Goal: Task Accomplishment & Management: Complete application form

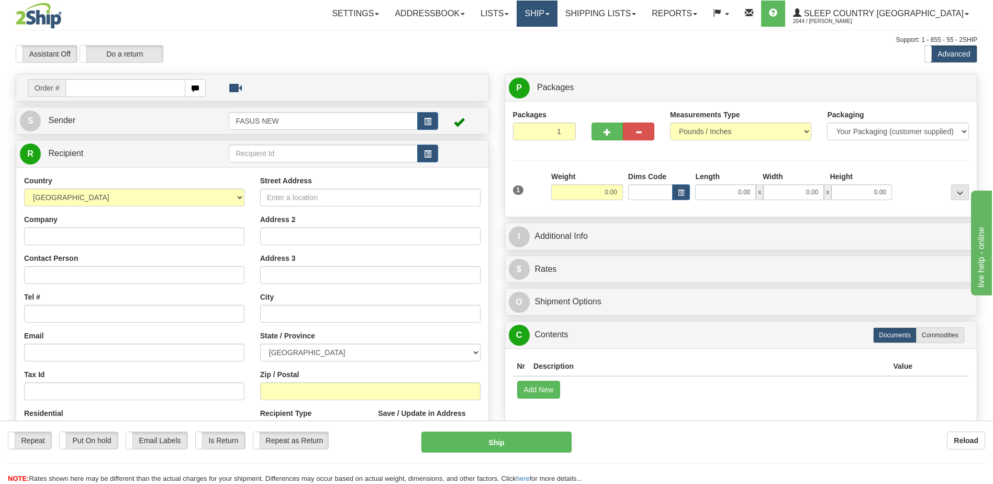
click at [557, 13] on link "Ship" at bounding box center [537, 14] width 40 height 26
click at [547, 49] on span "OnHold / Order Queue" at bounding box center [510, 50] width 74 height 8
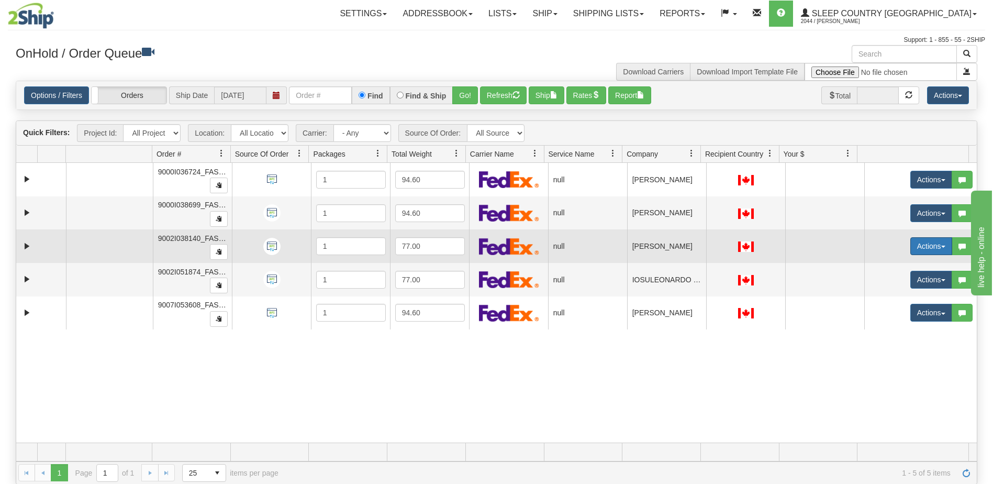
click at [917, 250] on button "Actions" at bounding box center [931, 246] width 42 height 18
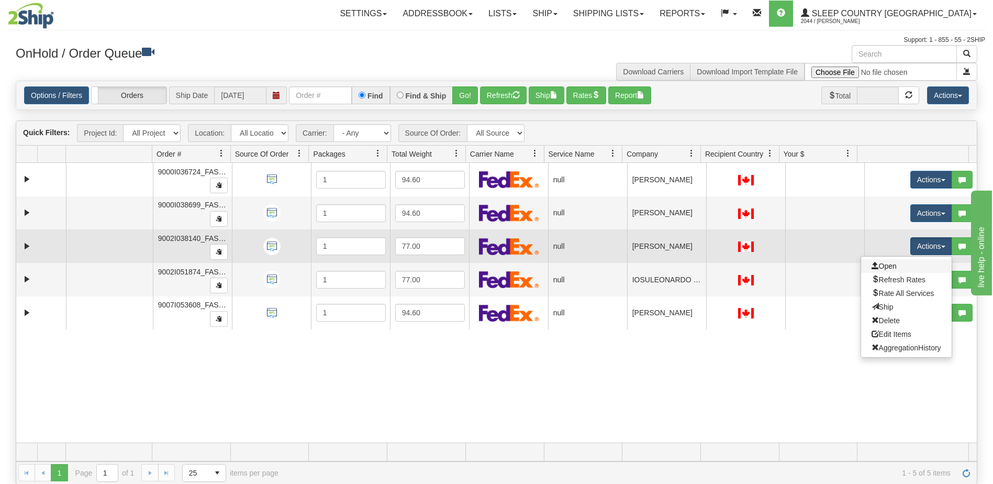
click at [891, 265] on link "Open" at bounding box center [906, 266] width 91 height 14
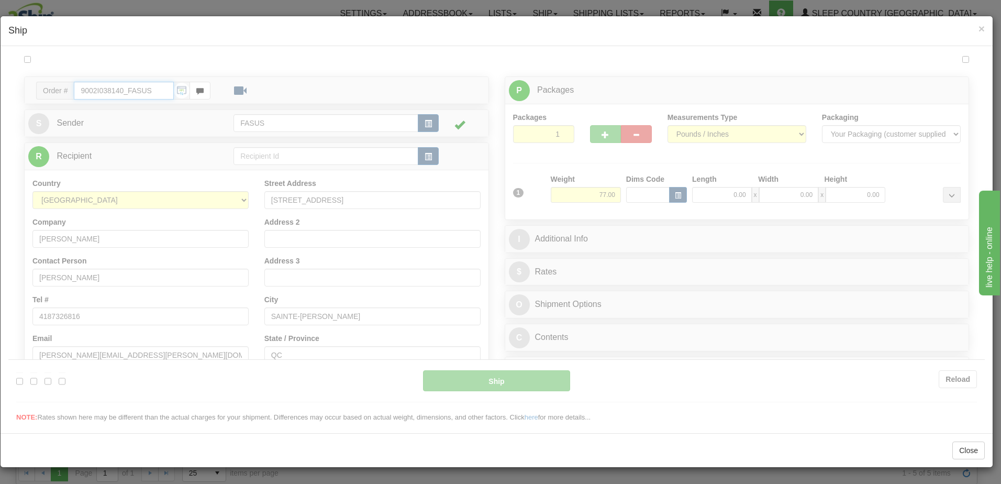
type input "10:48"
type input "16:00"
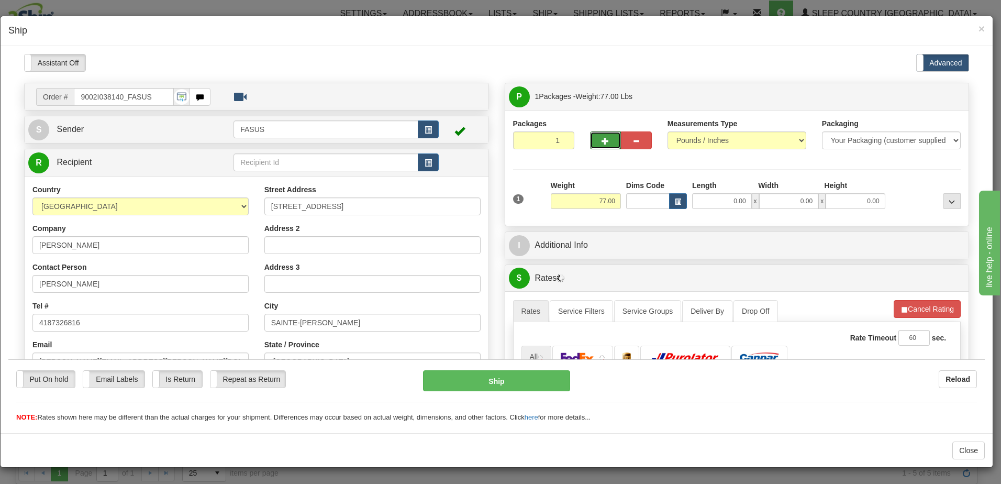
click at [603, 139] on span "button" at bounding box center [605, 140] width 7 height 7
type input "2"
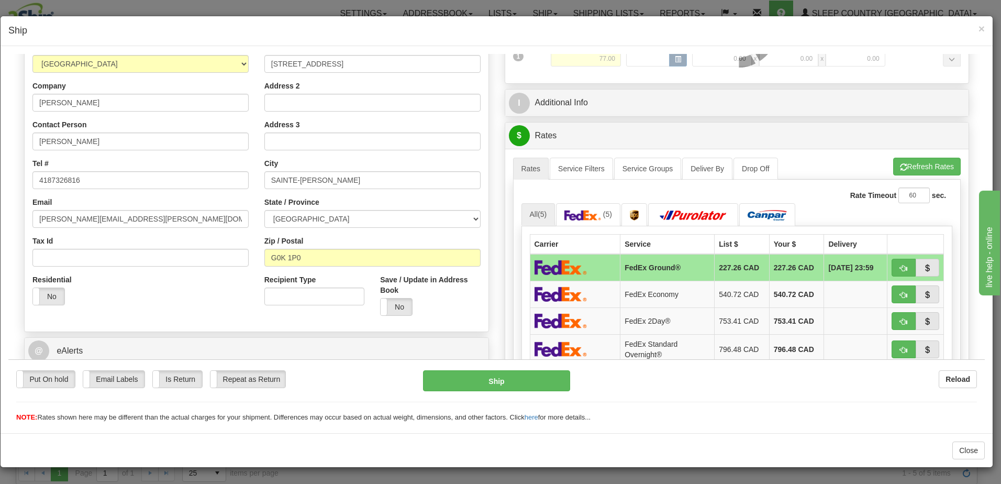
scroll to position [157, 0]
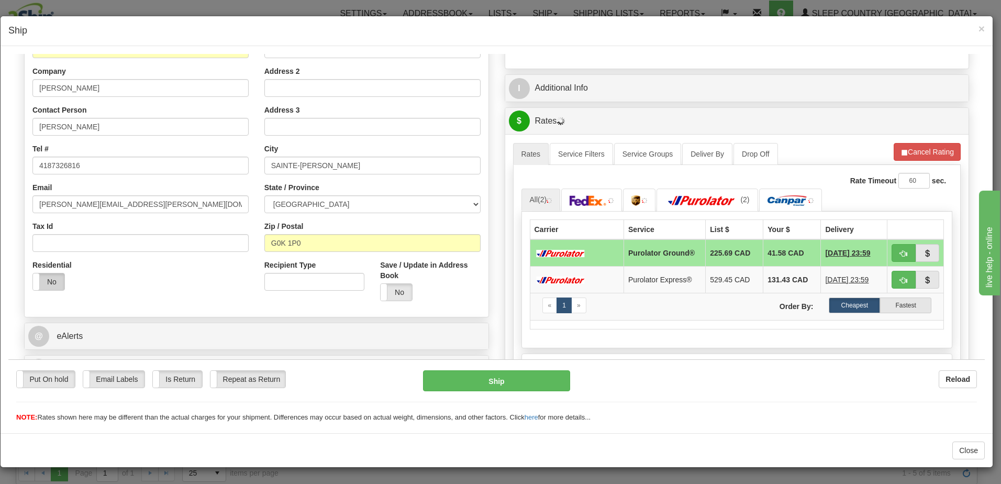
click at [41, 277] on label "No" at bounding box center [48, 281] width 31 height 17
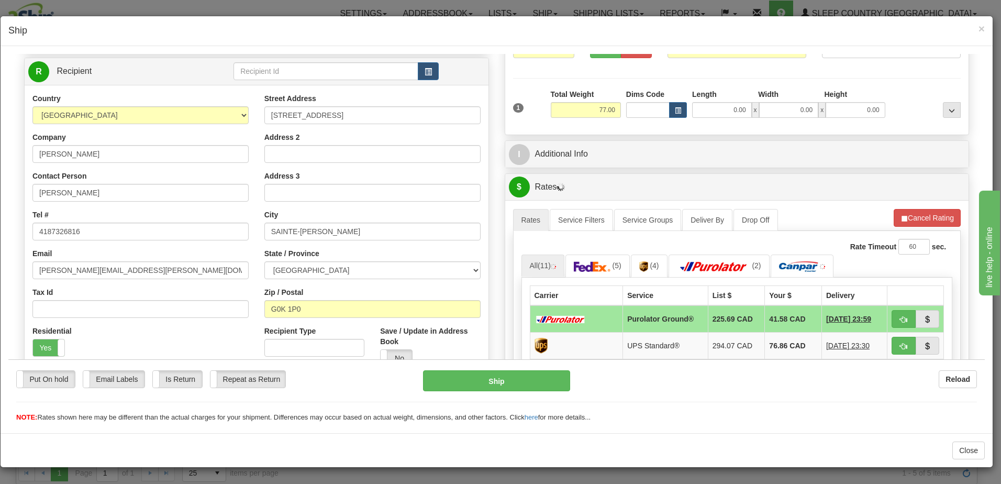
scroll to position [0, 0]
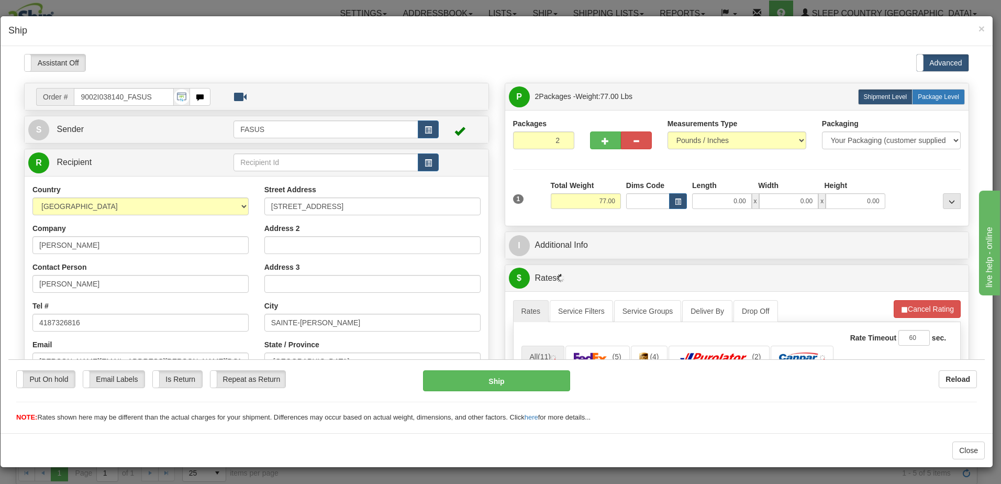
click at [918, 95] on span "Package Level" at bounding box center [938, 96] width 41 height 7
radio input "true"
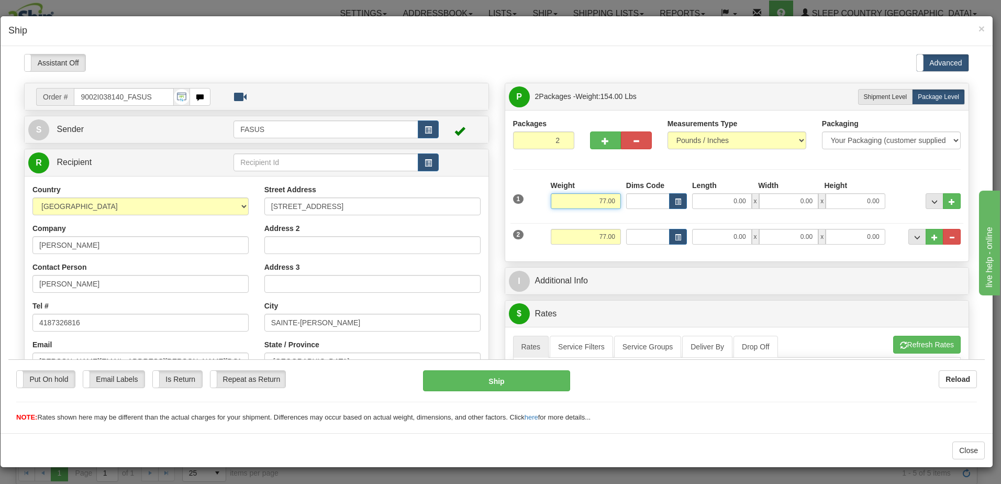
drag, startPoint x: 588, startPoint y: 201, endPoint x: 624, endPoint y: 197, distance: 36.3
click at [624, 197] on div "1 Weight 77.00 Dims Code x x" at bounding box center [736, 198] width 453 height 37
type input "47.10"
type input "78.00"
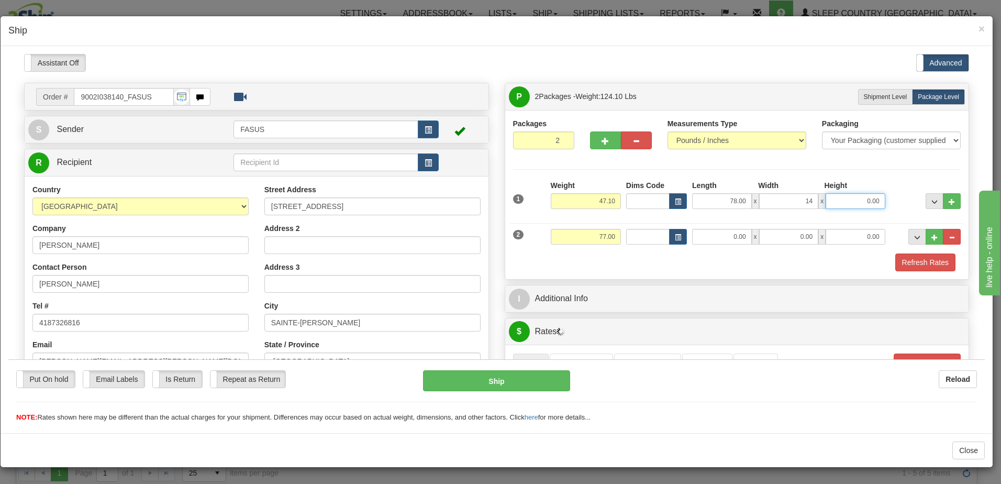
type input "14.00"
type input "3.50"
click at [931, 200] on span "..." at bounding box center [934, 201] width 6 height 6
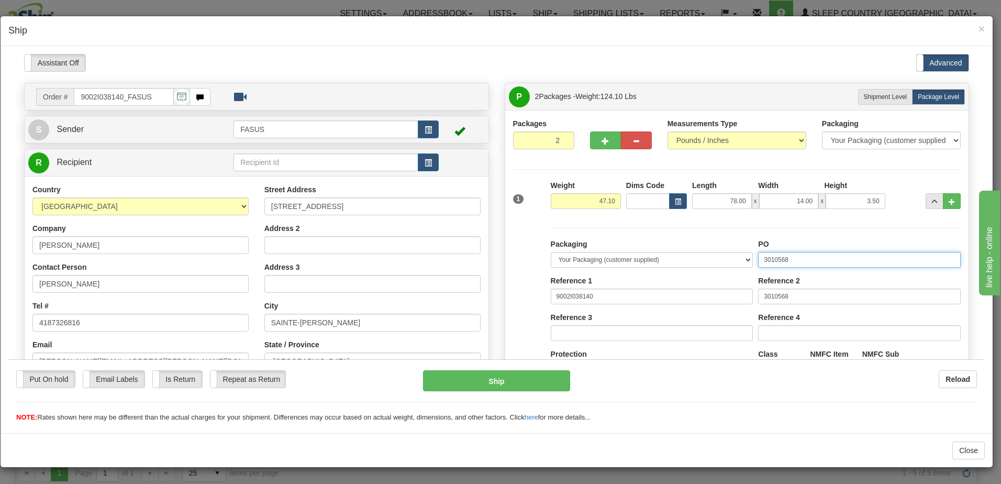
drag, startPoint x: 805, startPoint y: 257, endPoint x: 535, endPoint y: 253, distance: 270.7
click at [535, 253] on div "Packaging Your Packaging (customer supplied) Envelope (carrier supplied) Pack (…" at bounding box center [736, 324] width 453 height 214
type input "1023638"
click at [931, 200] on span "..." at bounding box center [934, 201] width 6 height 6
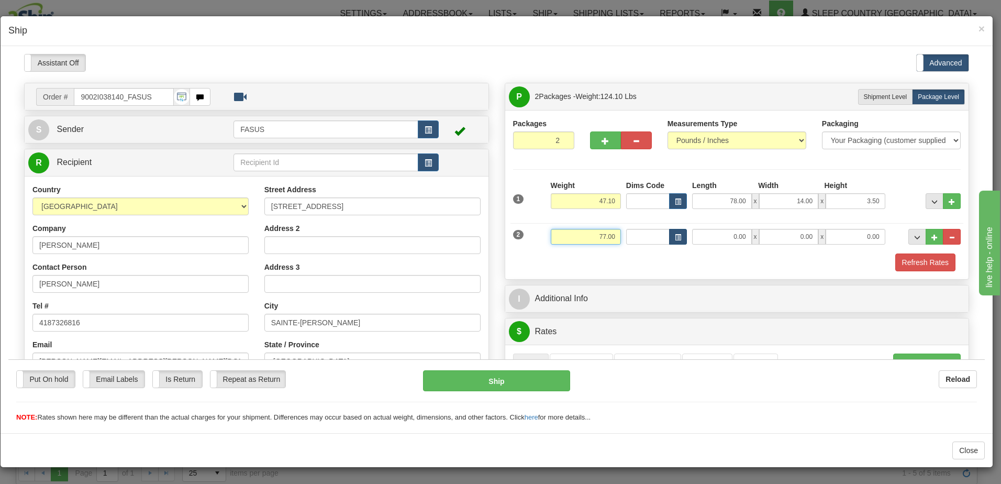
drag, startPoint x: 578, startPoint y: 236, endPoint x: 667, endPoint y: 243, distance: 89.8
click at [667, 243] on div "2 Weight 77.00 Dims Code Length Width Height" at bounding box center [736, 234] width 453 height 35
type input "22.00"
type input "61.25"
type input "14.00"
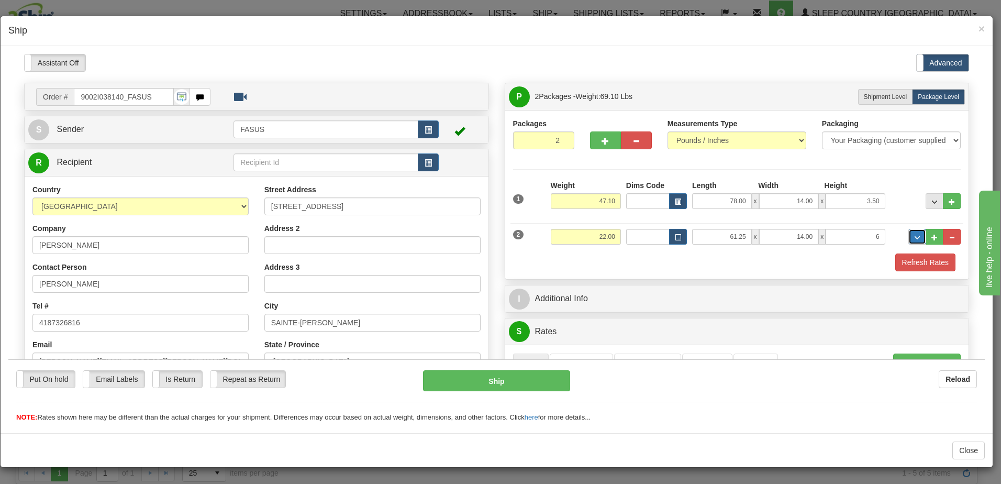
type input "6.00"
click at [914, 237] on span "..." at bounding box center [917, 237] width 6 height 6
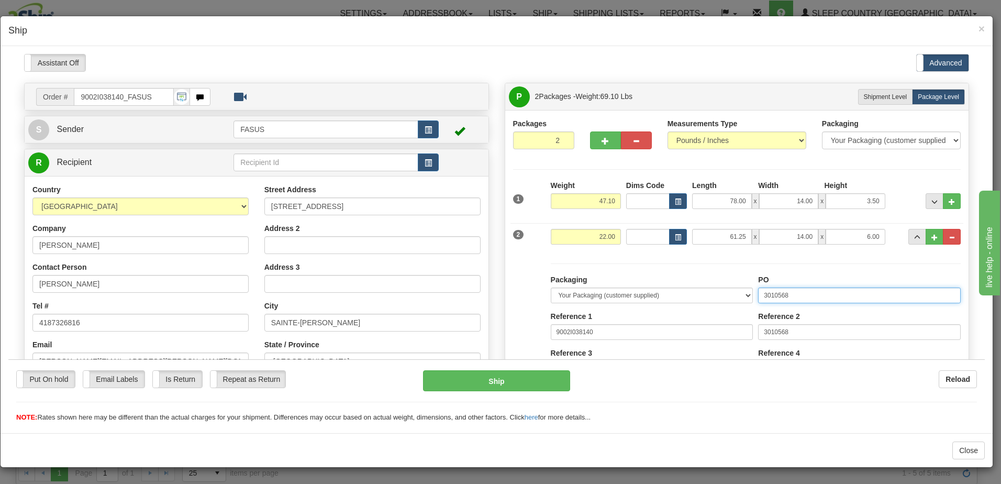
drag, startPoint x: 823, startPoint y: 296, endPoint x: 641, endPoint y: 297, distance: 182.2
click at [641, 297] on div "Packaging Your Packaging (customer supplied) Envelope (carrier supplied) Pack (…" at bounding box center [755, 370] width 415 height 193
type input "1023638"
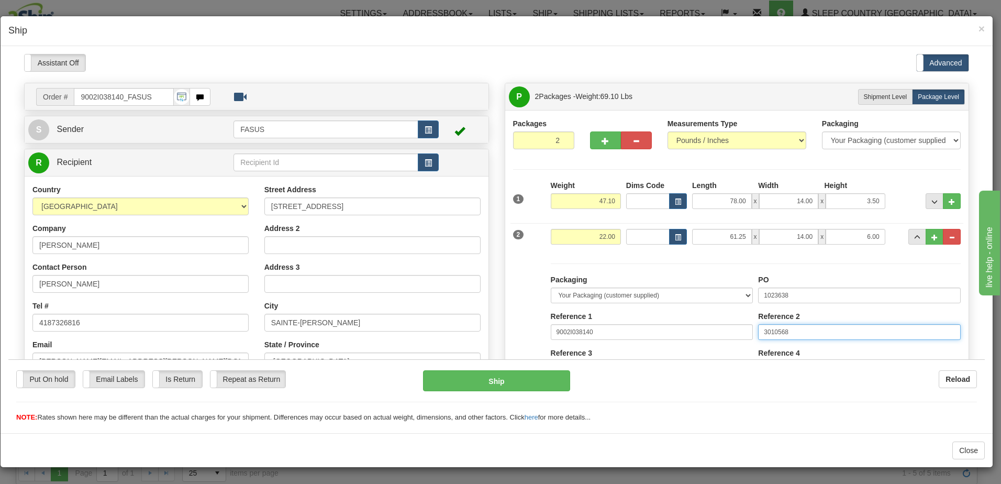
drag, startPoint x: 809, startPoint y: 326, endPoint x: 683, endPoint y: 321, distance: 126.3
click at [683, 321] on div "Packaging Your Packaging (customer supplied) Envelope (carrier supplied) Pack (…" at bounding box center [755, 370] width 415 height 193
click at [931, 199] on span "..." at bounding box center [934, 201] width 6 height 6
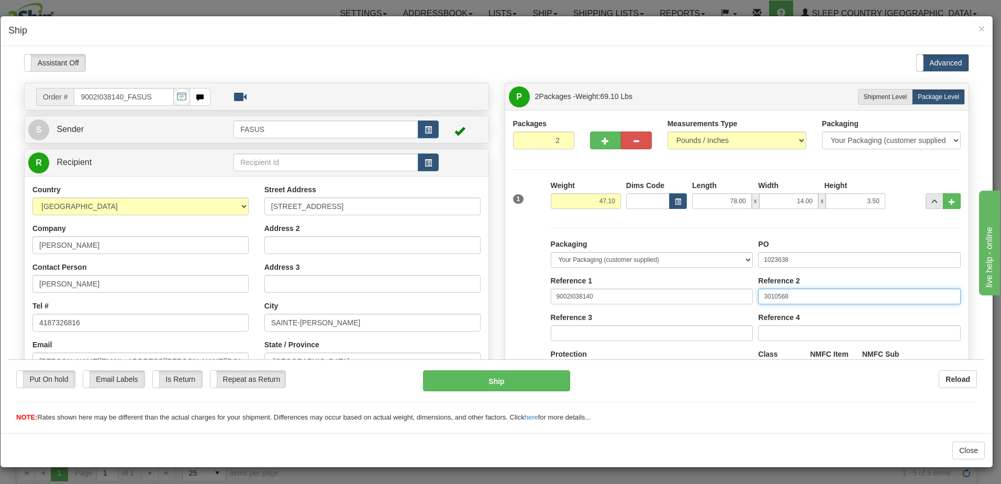
drag, startPoint x: 790, startPoint y: 298, endPoint x: 508, endPoint y: 290, distance: 282.3
click at [510, 290] on div "Packaging Your Packaging (customer supplied) Envelope (carrier supplied) Pack (…" at bounding box center [736, 324] width 453 height 214
click at [931, 201] on span "..." at bounding box center [934, 201] width 6 height 6
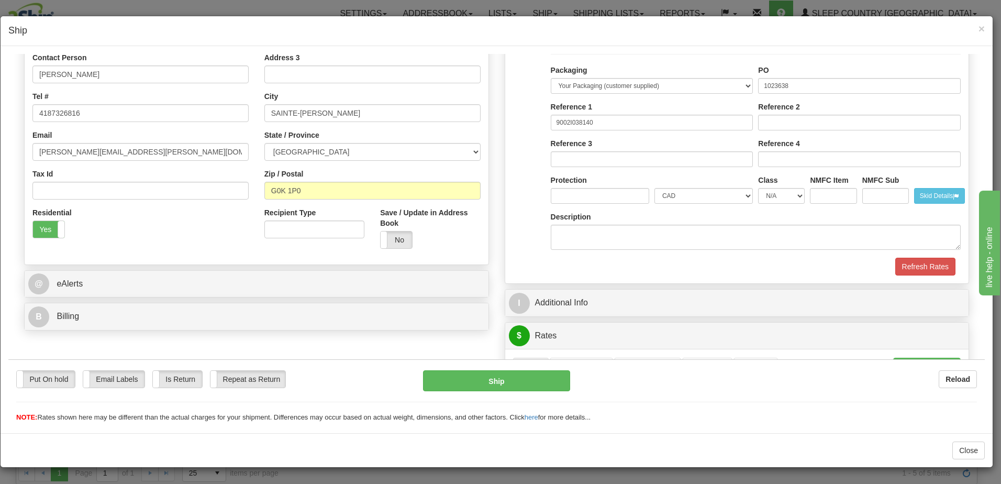
scroll to position [262, 0]
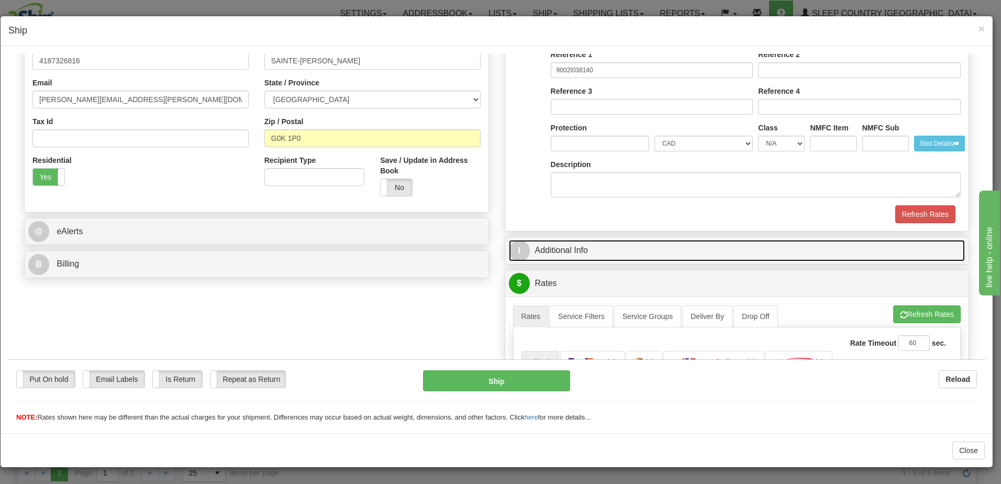
click at [692, 253] on link "I Additional Info" at bounding box center [737, 249] width 457 height 21
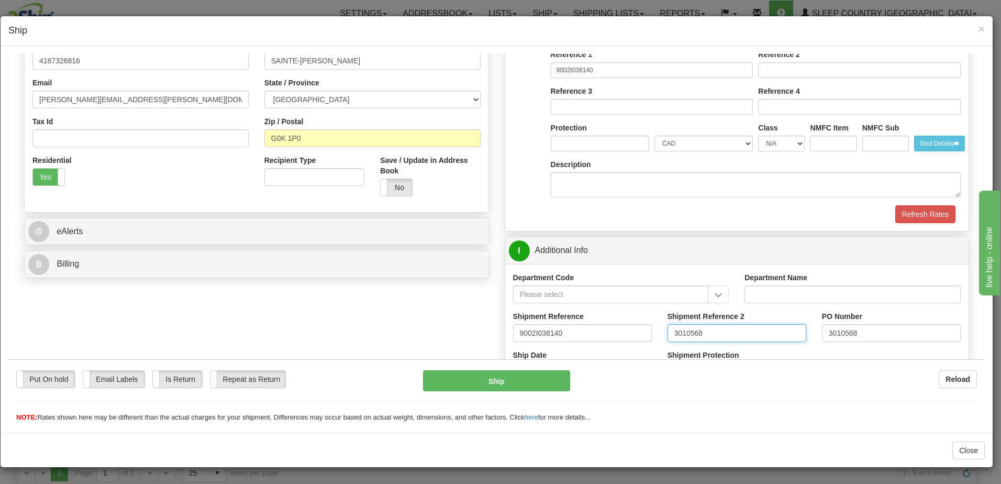
drag, startPoint x: 731, startPoint y: 331, endPoint x: 549, endPoint y: 329, distance: 181.7
click at [549, 329] on div "Shipment Reference 9002I038140 Shipment Reference 2 3010568 PO Number 3010568" at bounding box center [737, 329] width 464 height 39
drag, startPoint x: 880, startPoint y: 332, endPoint x: 666, endPoint y: 332, distance: 213.1
click at [666, 332] on div "Shipment Reference 9002I038140 Shipment Reference 2 PO Number 3010568" at bounding box center [737, 329] width 464 height 39
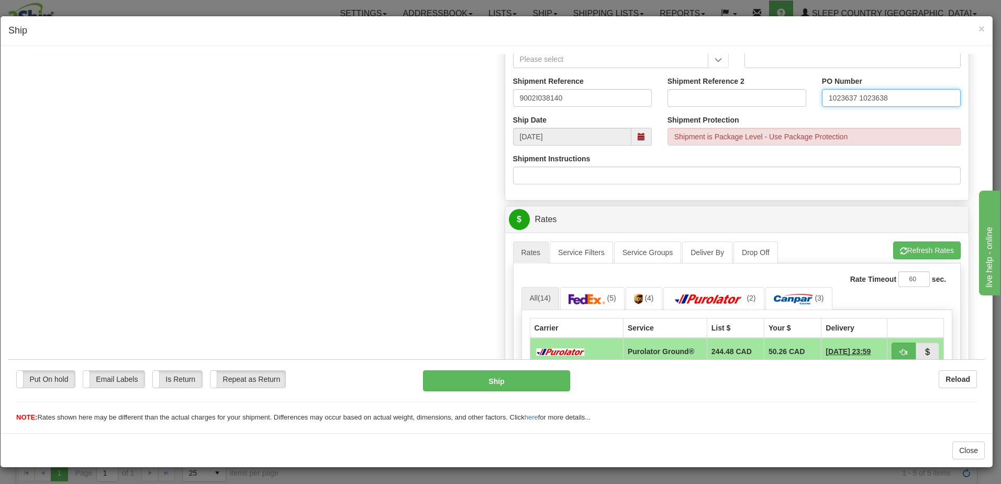
scroll to position [576, 0]
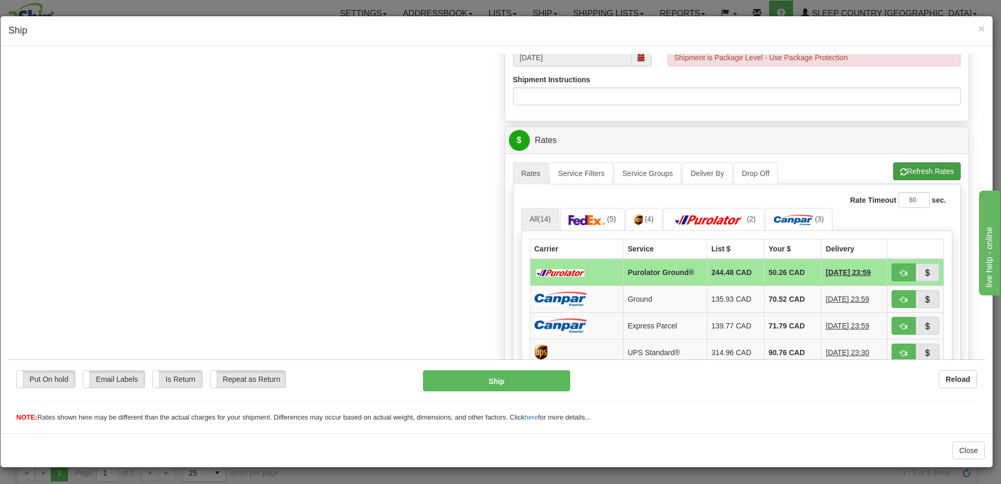
type input "1023637 1023638"
click at [916, 170] on button "Refresh Rates" at bounding box center [927, 171] width 68 height 18
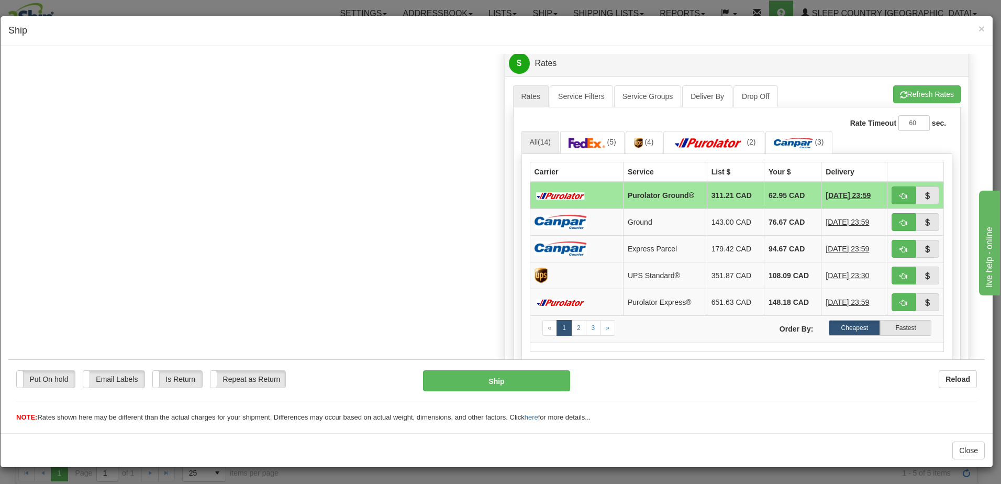
scroll to position [681, 0]
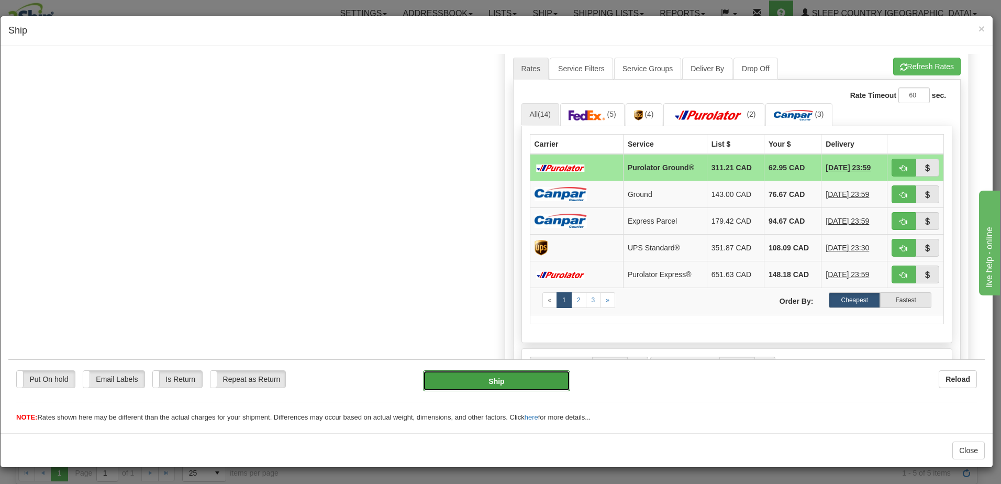
click at [495, 381] on button "Ship" at bounding box center [496, 380] width 147 height 21
type input "260"
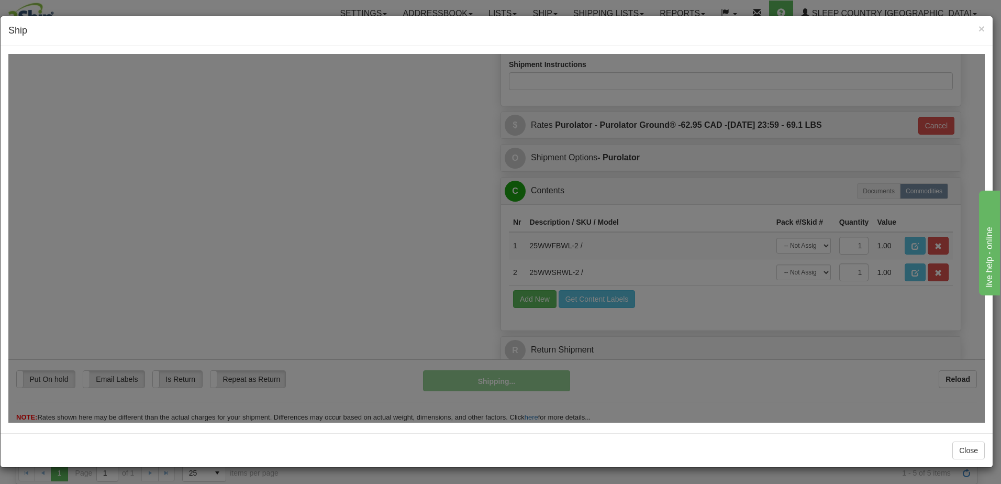
scroll to position [591, 0]
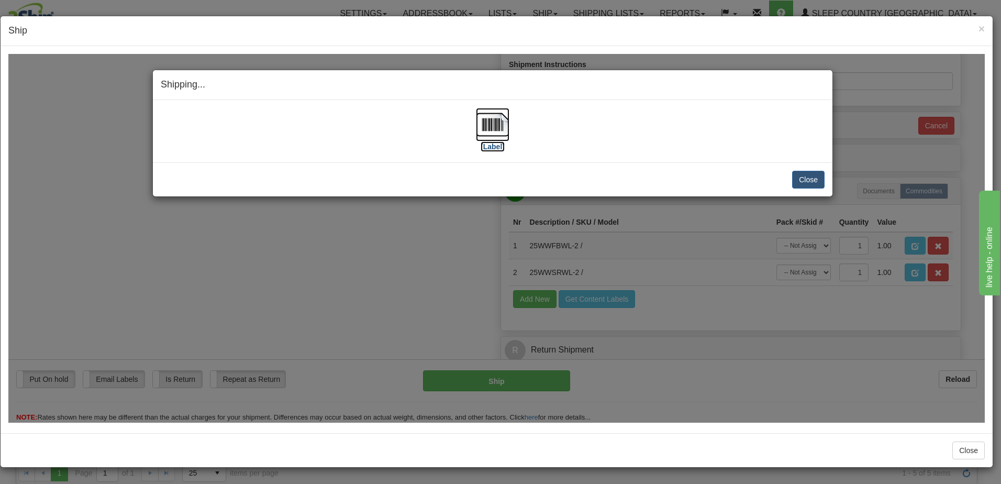
click at [492, 145] on label "[Label]" at bounding box center [493, 146] width 24 height 10
click at [809, 179] on button "Close" at bounding box center [808, 179] width 32 height 18
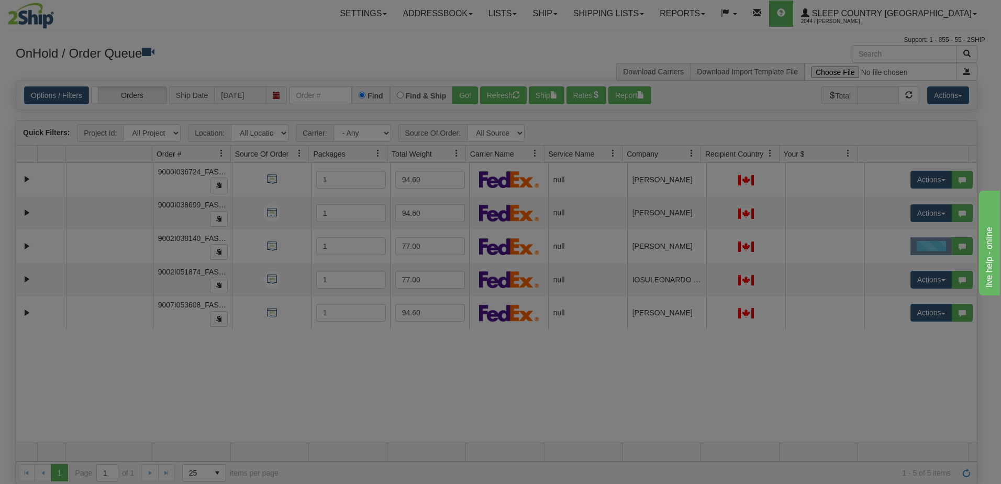
scroll to position [0, 0]
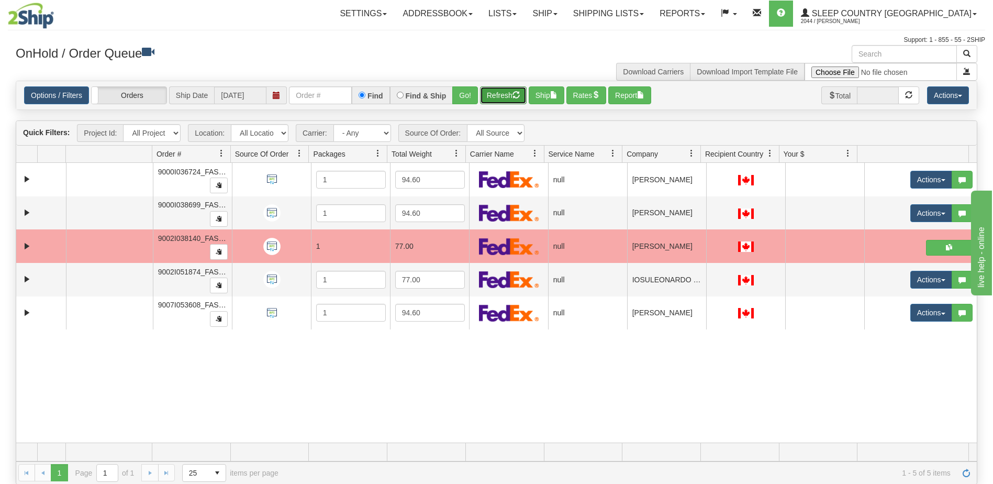
click at [508, 95] on button "Refresh" at bounding box center [503, 95] width 47 height 18
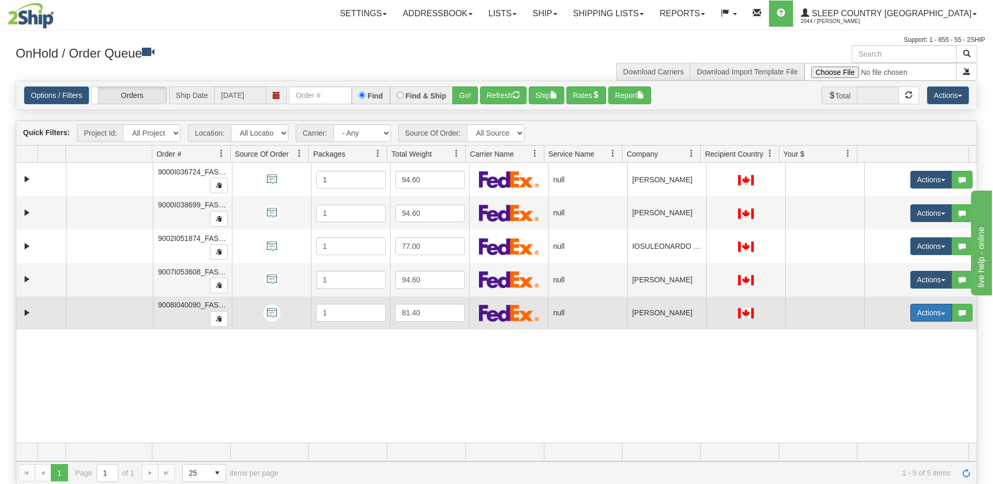
click at [922, 313] on button "Actions" at bounding box center [931, 313] width 42 height 18
click at [887, 333] on span "Open" at bounding box center [884, 332] width 25 height 8
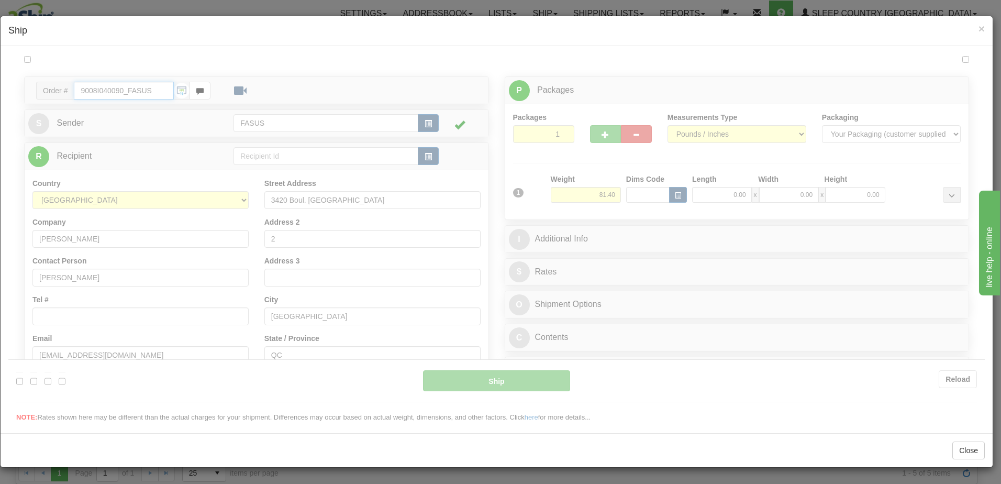
type input "10:52"
type input "16:00"
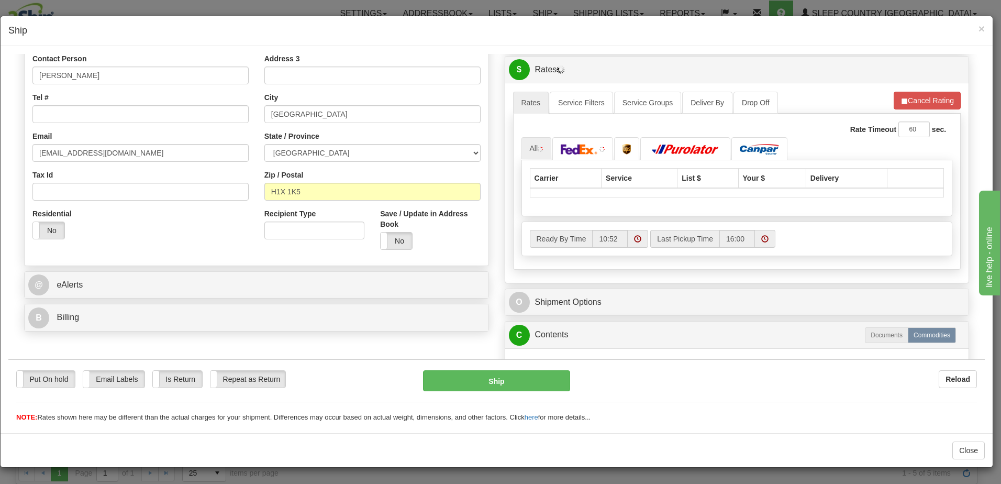
scroll to position [209, 0]
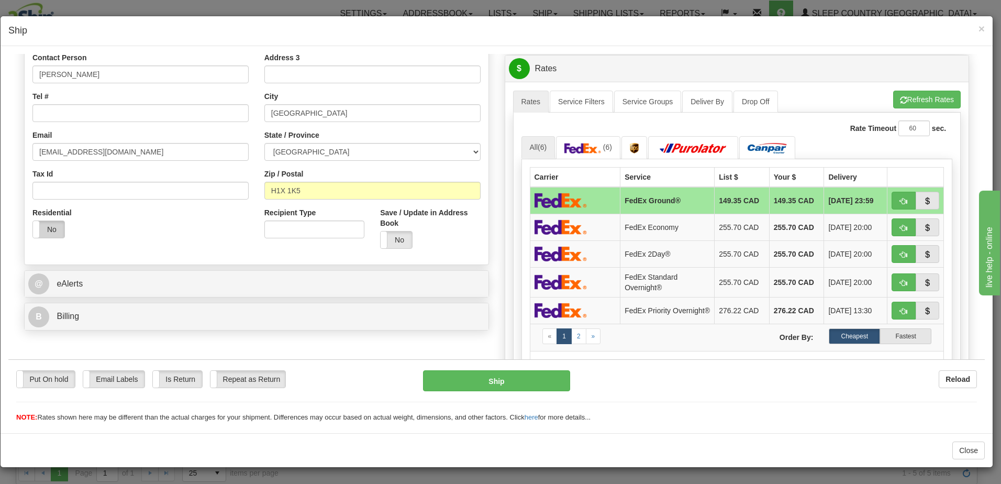
click at [50, 227] on label "No" at bounding box center [48, 228] width 31 height 17
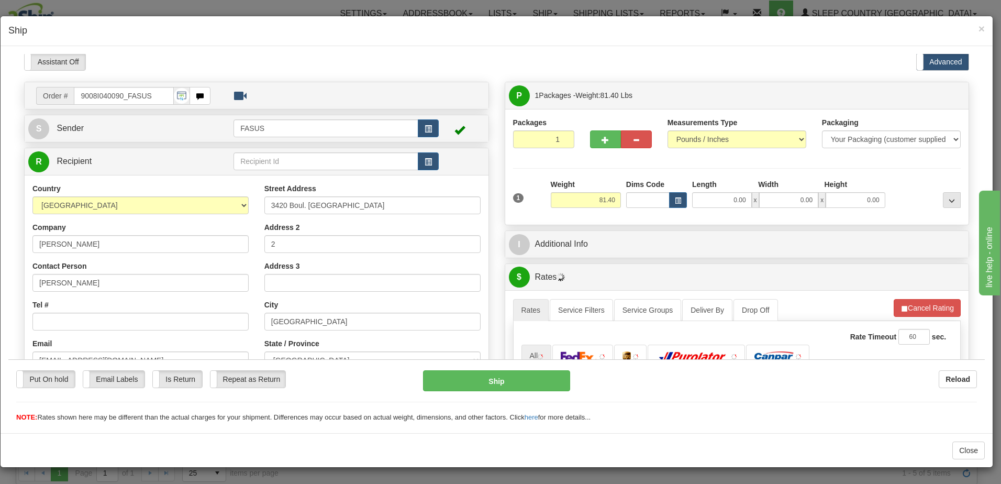
scroll to position [0, 0]
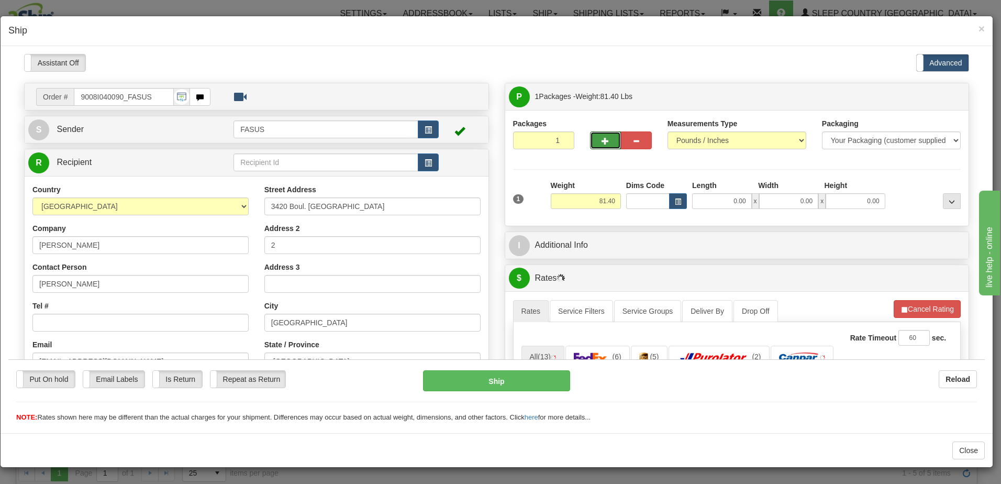
click at [602, 137] on span "button" at bounding box center [605, 140] width 7 height 7
type input "2"
click at [932, 94] on span "Package Level" at bounding box center [938, 96] width 41 height 7
radio input "true"
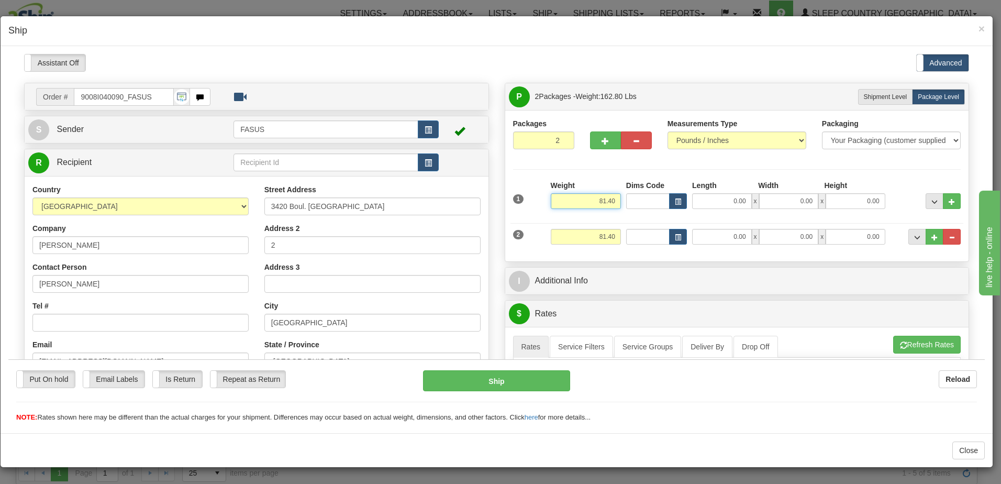
drag, startPoint x: 592, startPoint y: 198, endPoint x: 611, endPoint y: 202, distance: 19.8
click at [615, 202] on input "81.40" at bounding box center [586, 201] width 70 height 16
type input "57.20"
type input "83.50"
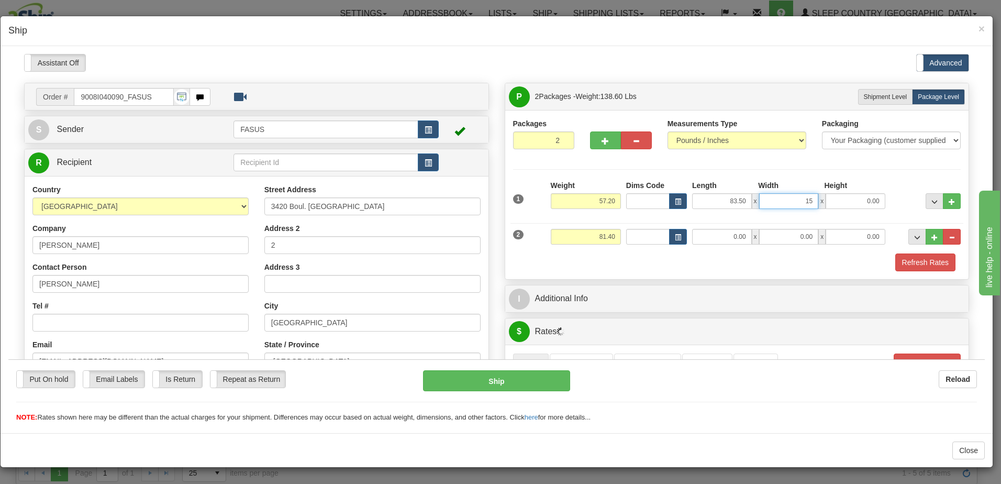
type input "15.00"
type input "4.00"
drag, startPoint x: 579, startPoint y: 232, endPoint x: 650, endPoint y: 235, distance: 71.3
click at [654, 235] on div "2 Weight 81.40 Dims Code Length Width Height" at bounding box center [736, 234] width 453 height 35
type input "23.00"
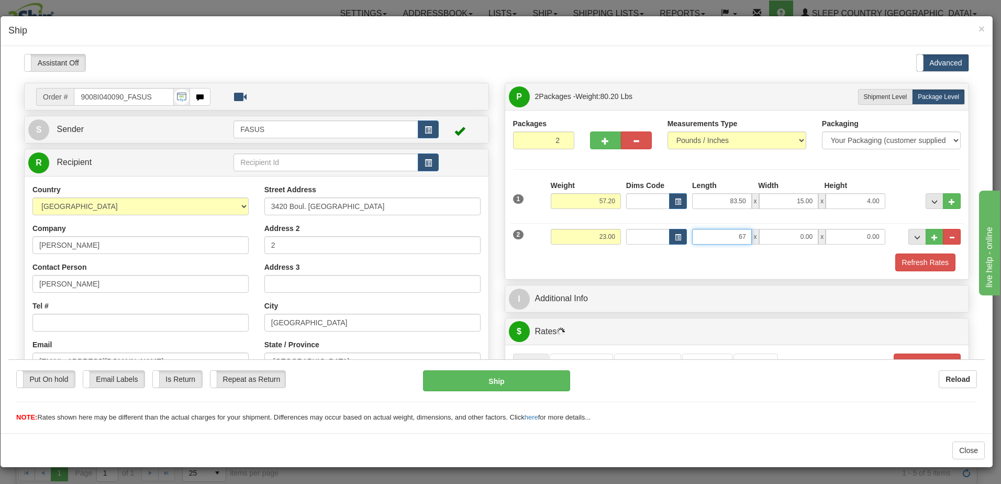
type input "67.00"
type input "14.00"
type input "6.00"
click at [931, 198] on span "..." at bounding box center [934, 201] width 6 height 6
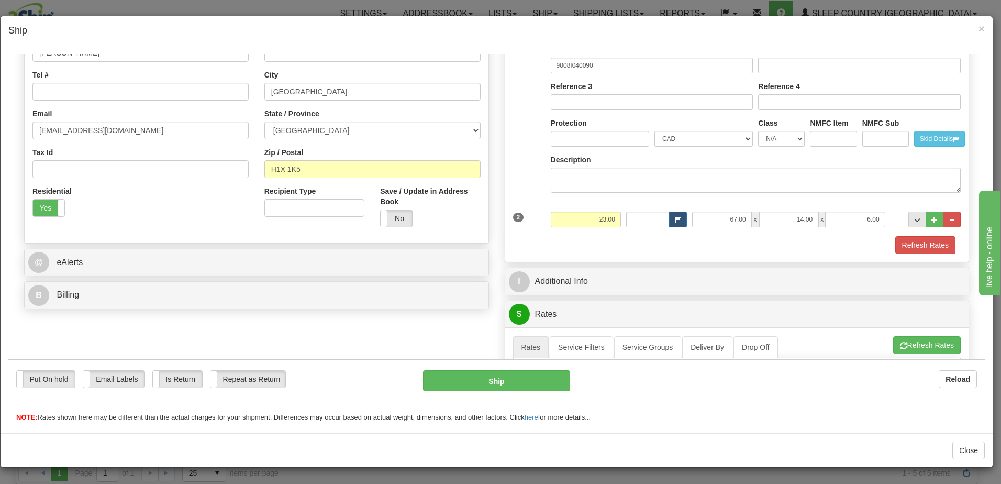
scroll to position [262, 0]
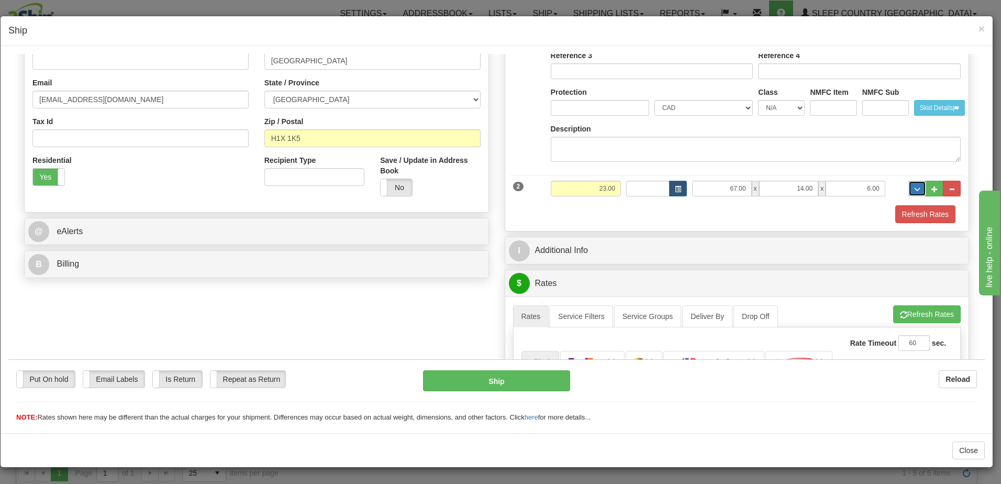
click at [914, 188] on span "..." at bounding box center [917, 189] width 6 height 6
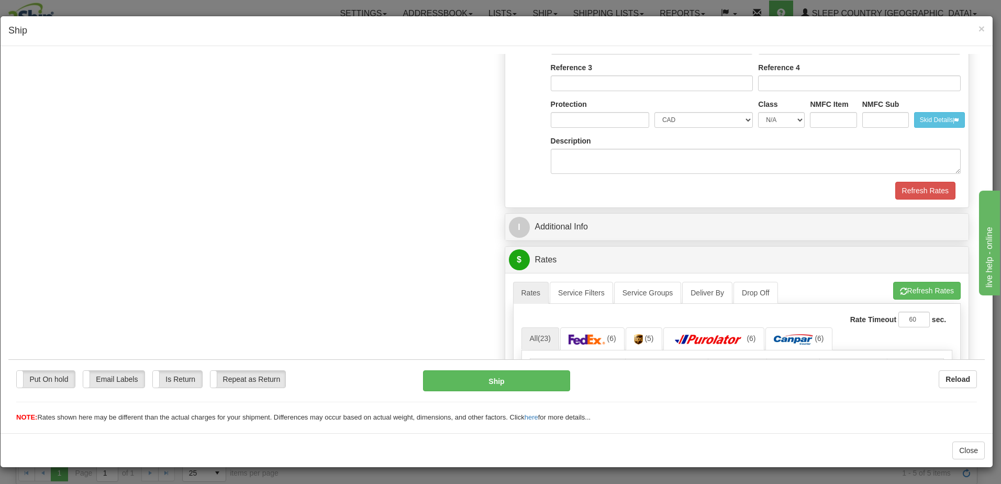
scroll to position [524, 0]
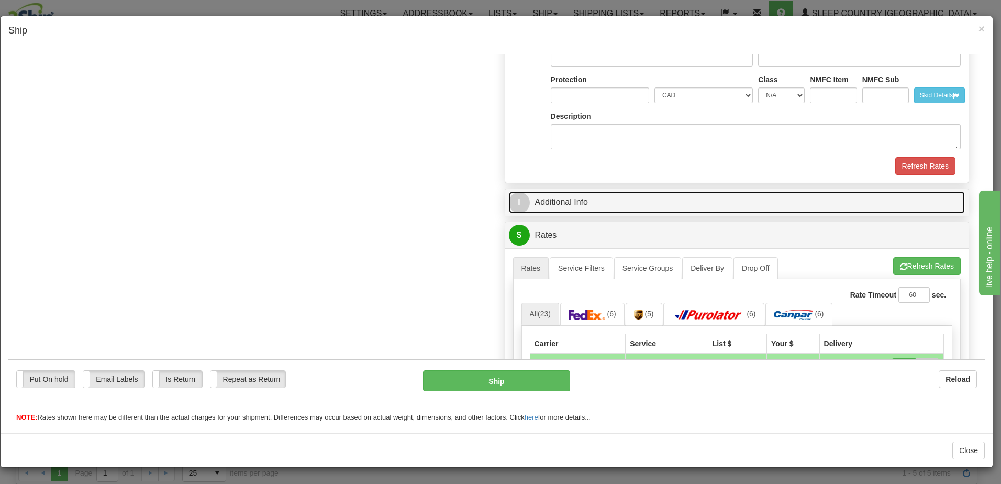
click at [674, 195] on link "I Additional Info" at bounding box center [737, 201] width 457 height 21
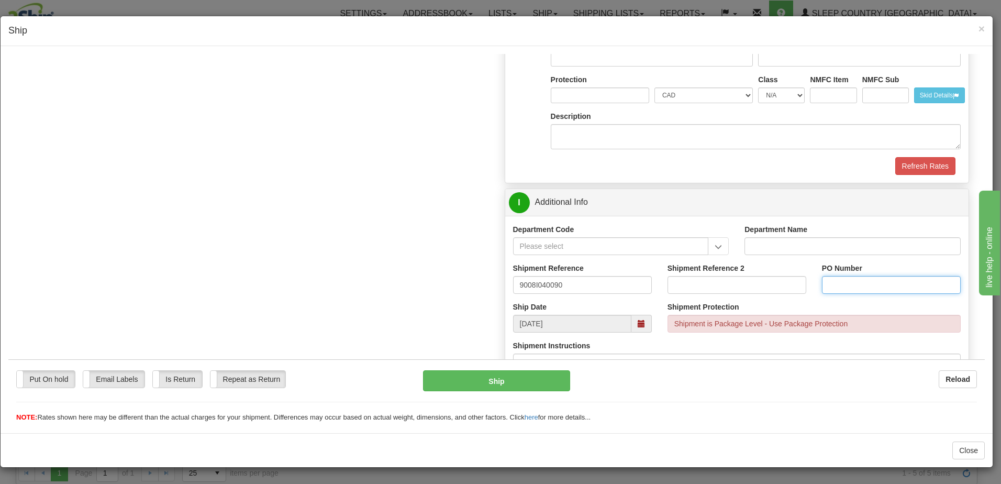
click at [832, 282] on input "PO Number" at bounding box center [891, 284] width 139 height 18
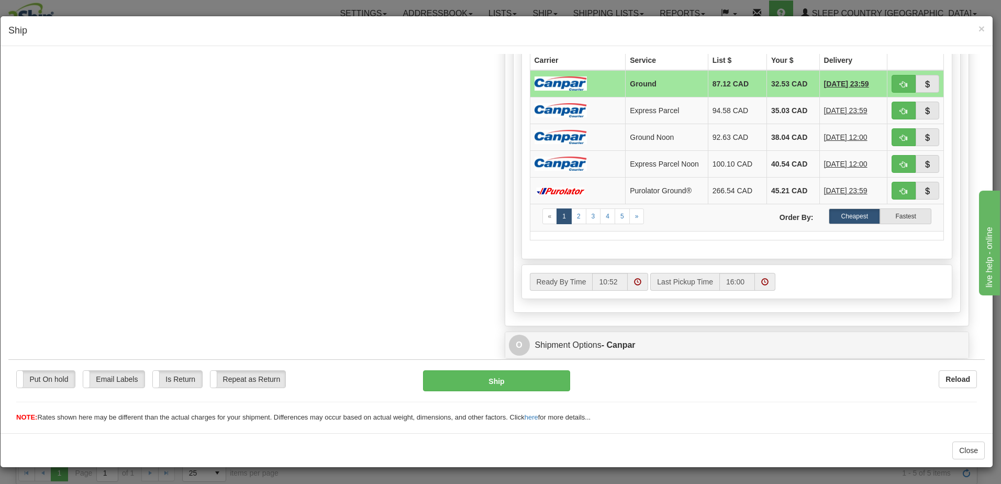
scroll to position [785, 0]
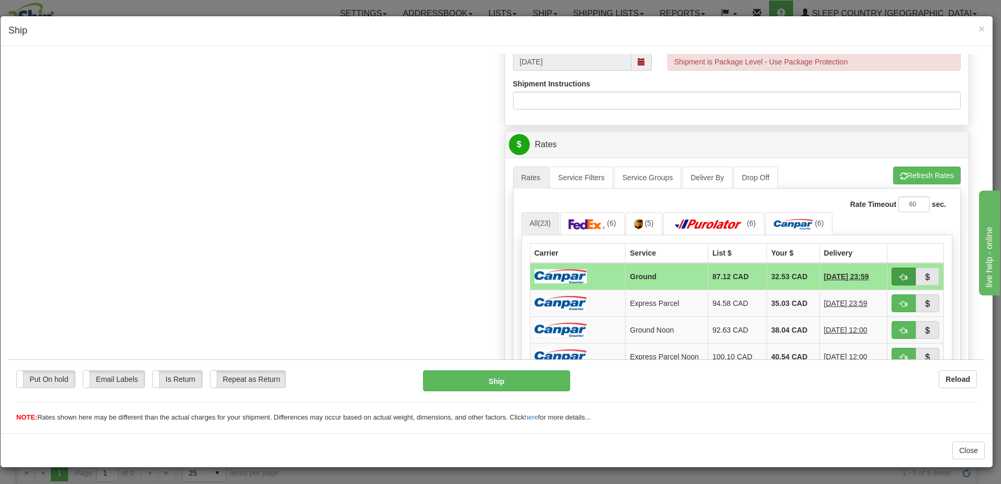
type input "1023510"
click at [900, 274] on span "button" at bounding box center [903, 276] width 7 height 7
type input "1"
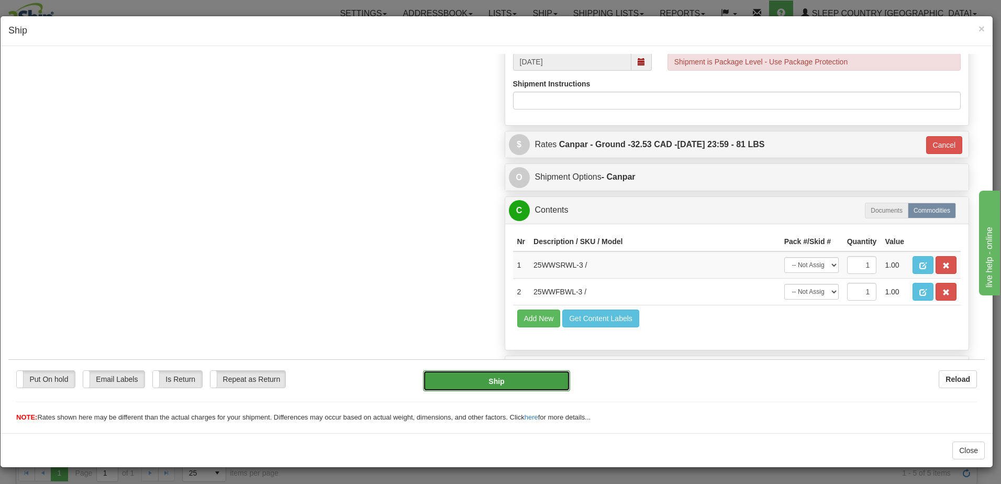
click at [504, 383] on button "Ship" at bounding box center [496, 380] width 147 height 21
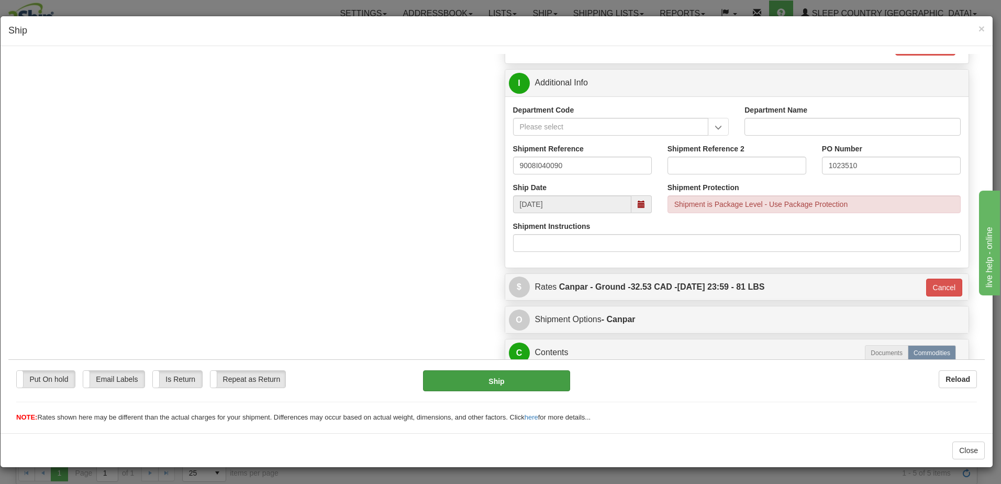
scroll to position [648, 0]
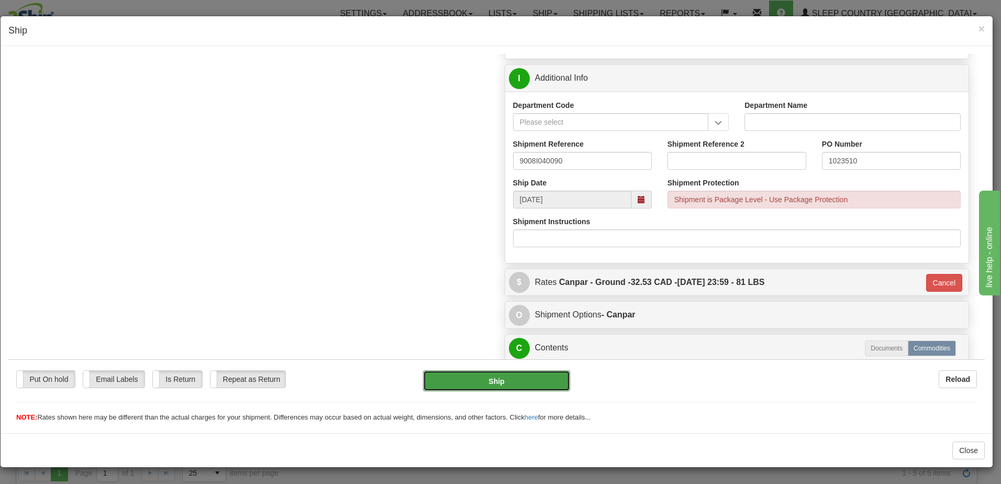
click at [495, 380] on button "Ship" at bounding box center [496, 380] width 147 height 21
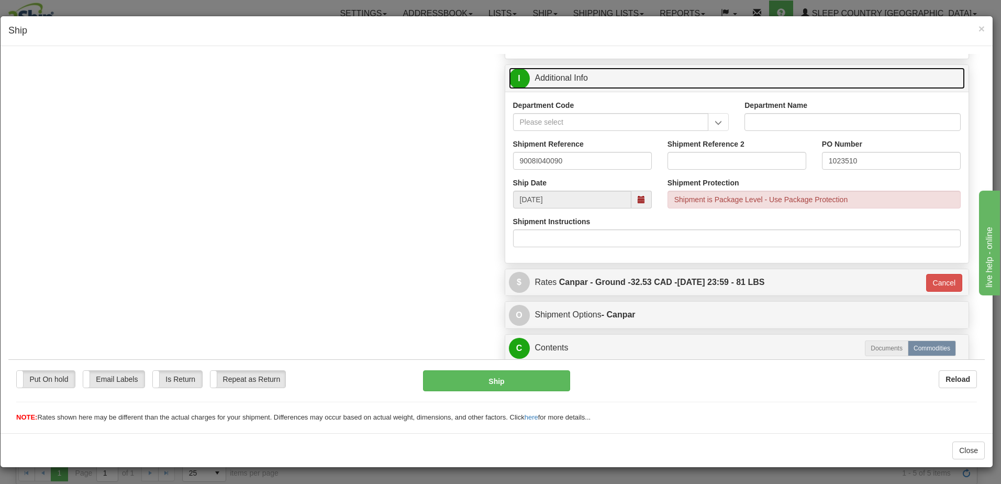
click at [729, 80] on link "I Additional Info" at bounding box center [737, 77] width 457 height 21
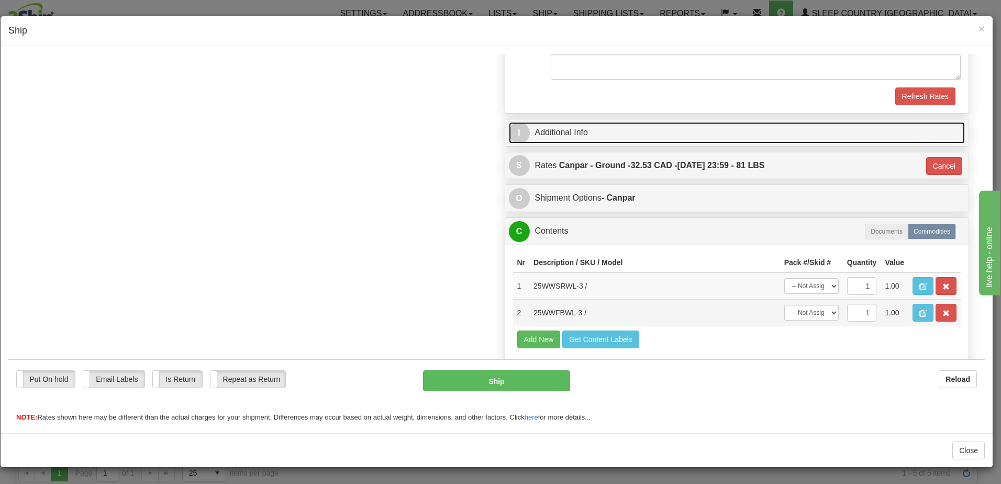
scroll to position [633, 0]
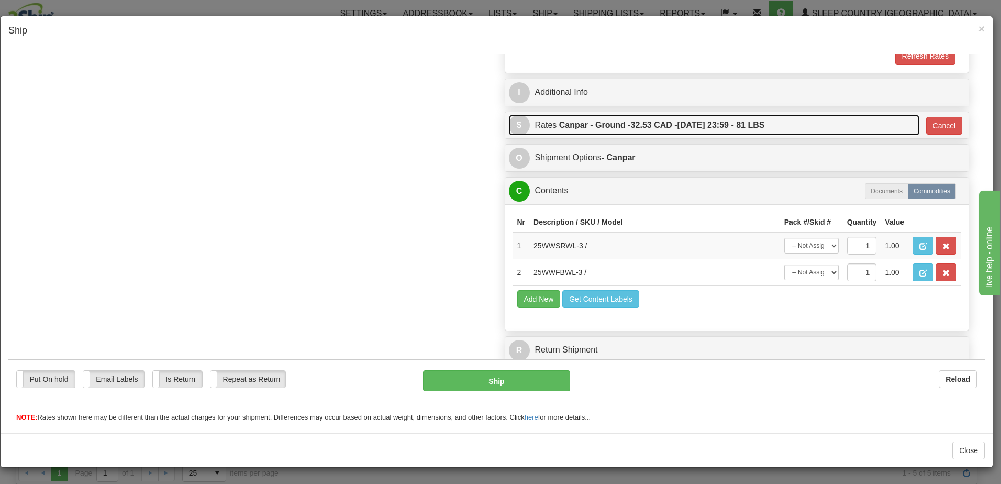
click at [650, 127] on span "32.53 CAD -" at bounding box center [654, 124] width 47 height 9
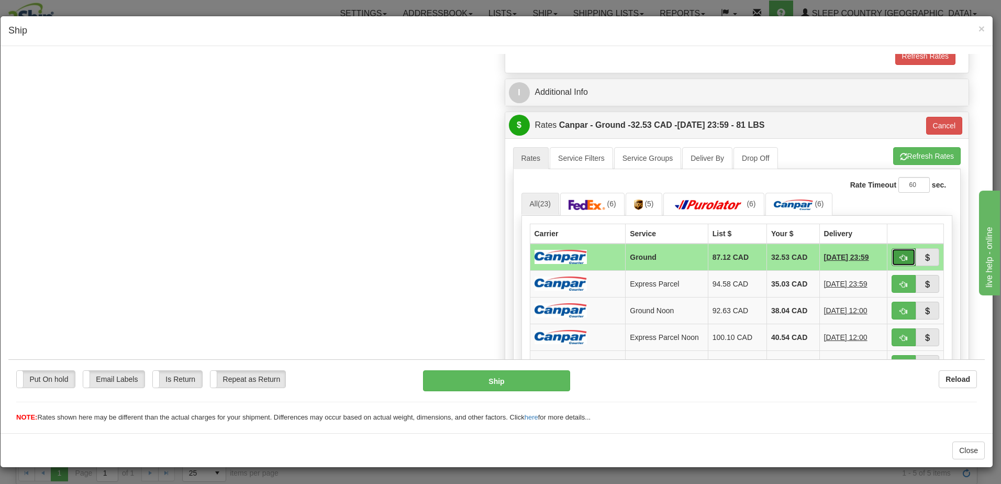
click at [900, 258] on span "button" at bounding box center [903, 257] width 7 height 7
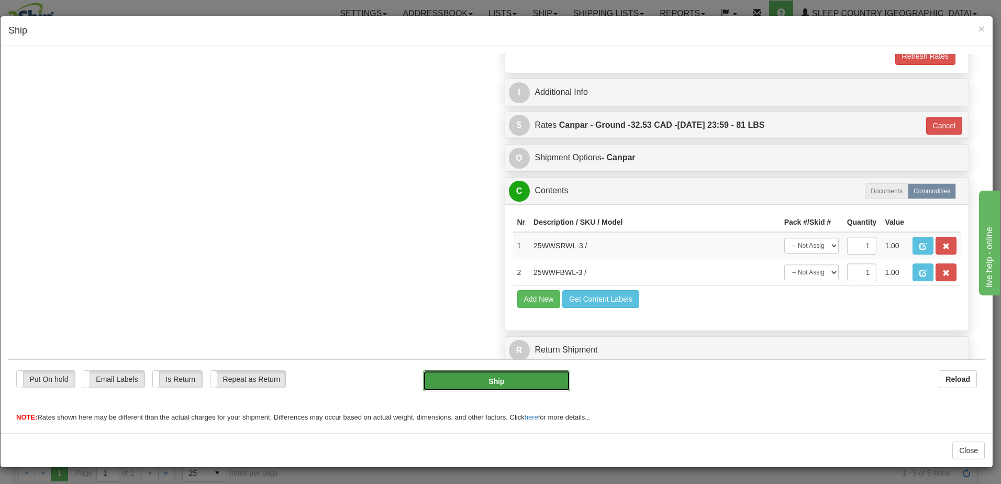
click at [493, 387] on button "Ship" at bounding box center [496, 380] width 147 height 21
click at [495, 384] on button "Ship" at bounding box center [496, 380] width 147 height 21
click at [497, 378] on button "Ship" at bounding box center [496, 380] width 147 height 21
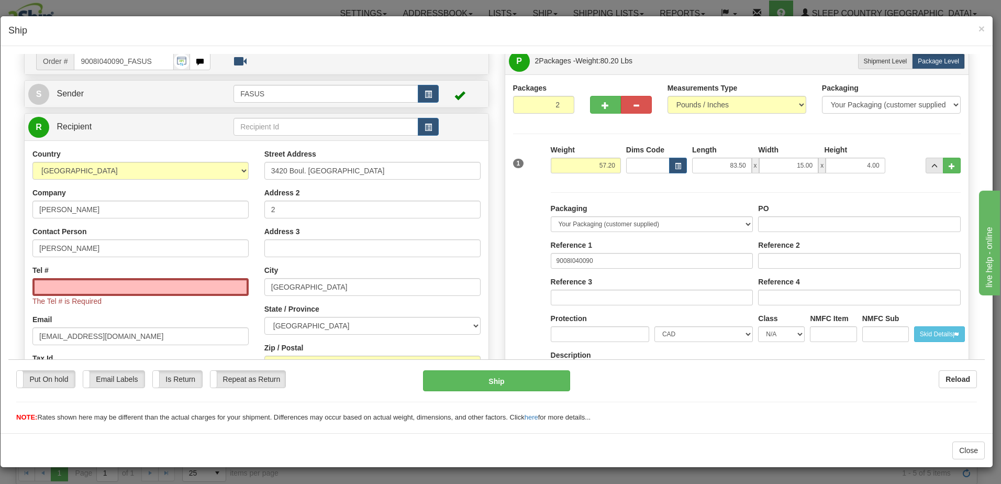
scroll to position [5, 0]
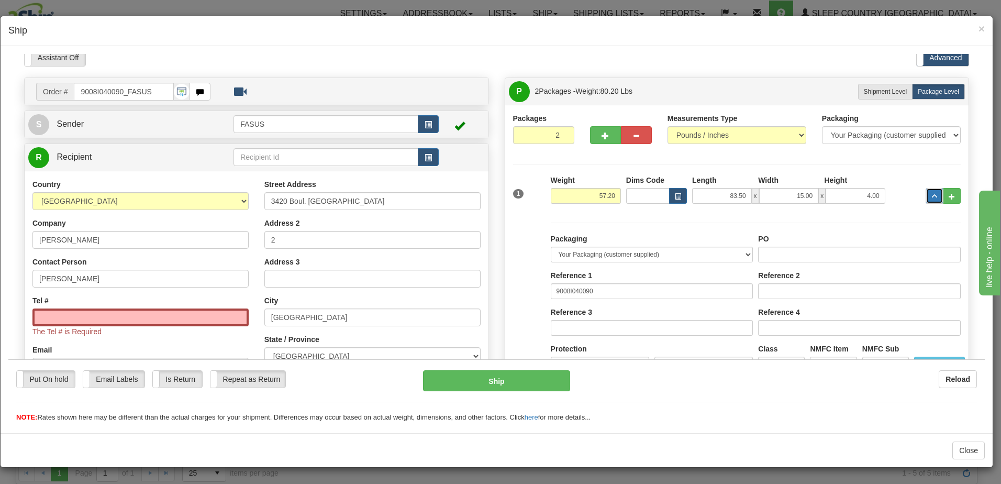
click at [931, 194] on span "..." at bounding box center [934, 196] width 6 height 6
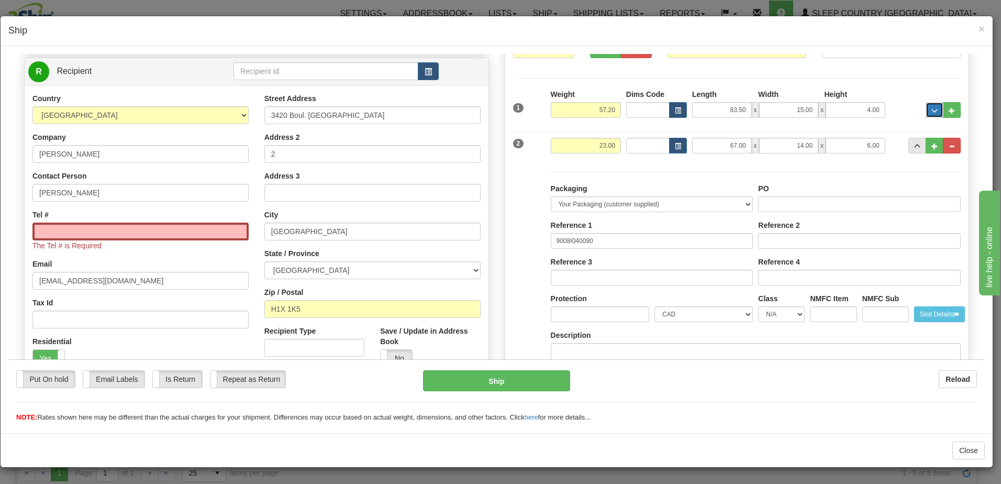
scroll to position [110, 0]
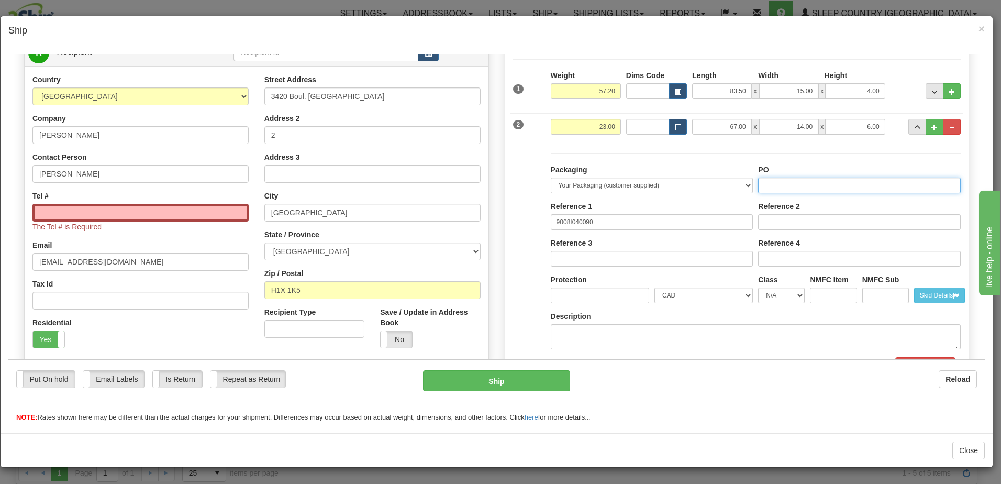
click at [773, 184] on input "PO" at bounding box center [859, 185] width 203 height 16
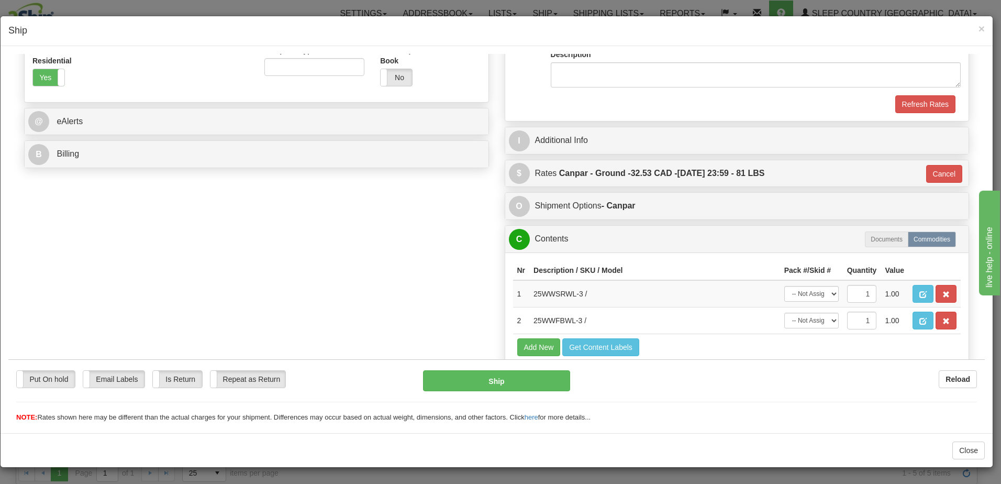
scroll to position [420, 0]
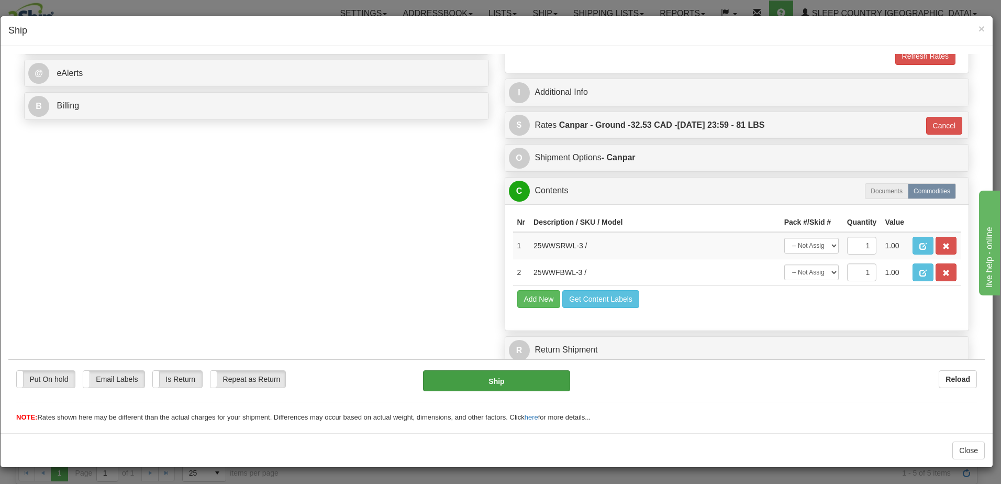
type input "1023510"
click at [496, 380] on button "Ship" at bounding box center [496, 380] width 147 height 21
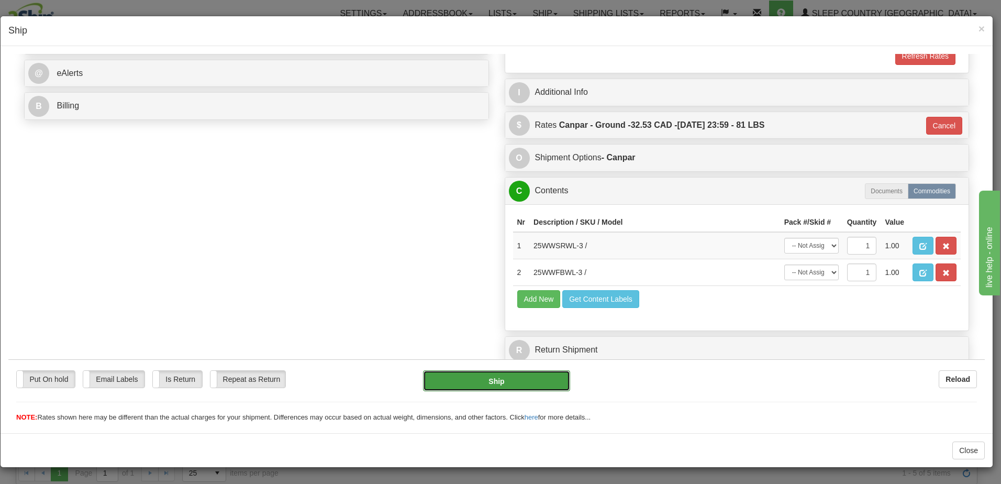
click at [496, 380] on button "Ship" at bounding box center [496, 380] width 147 height 21
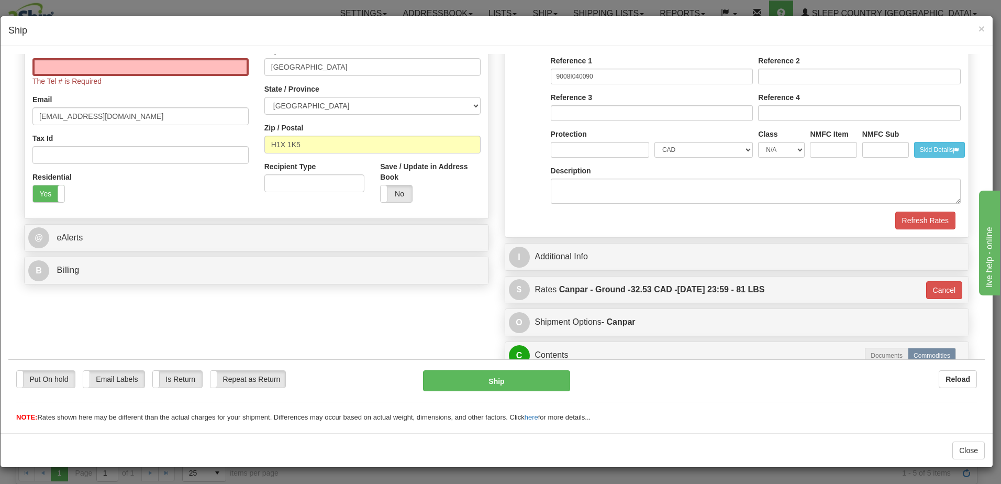
scroll to position [262, 0]
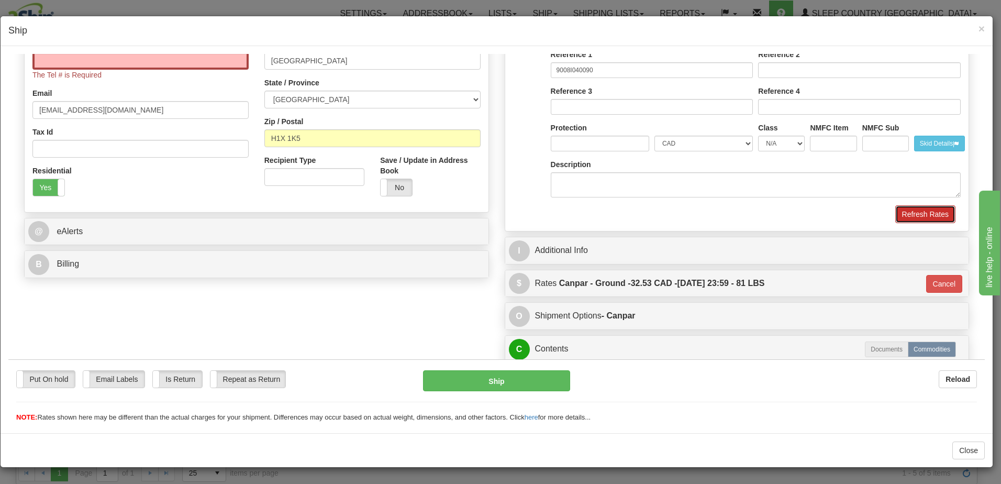
click at [925, 214] on button "Refresh Rates" at bounding box center [925, 214] width 60 height 18
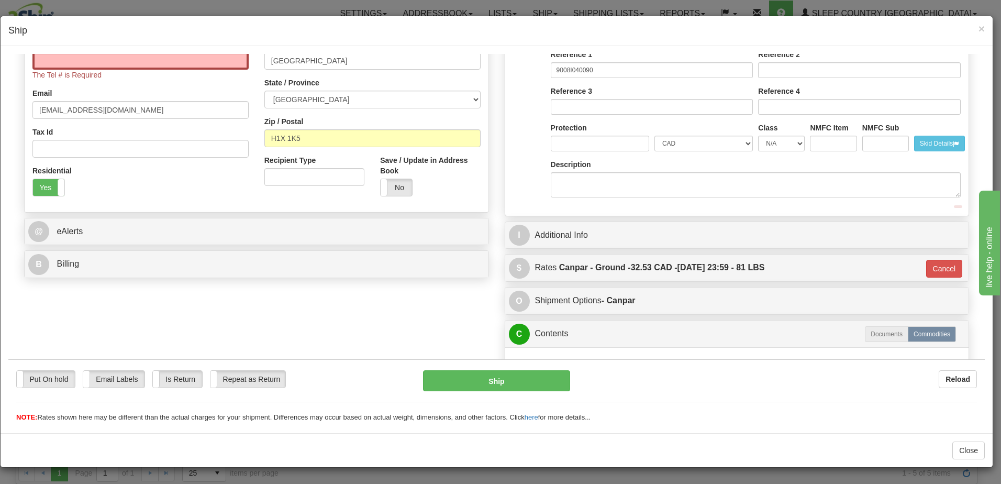
type input "1"
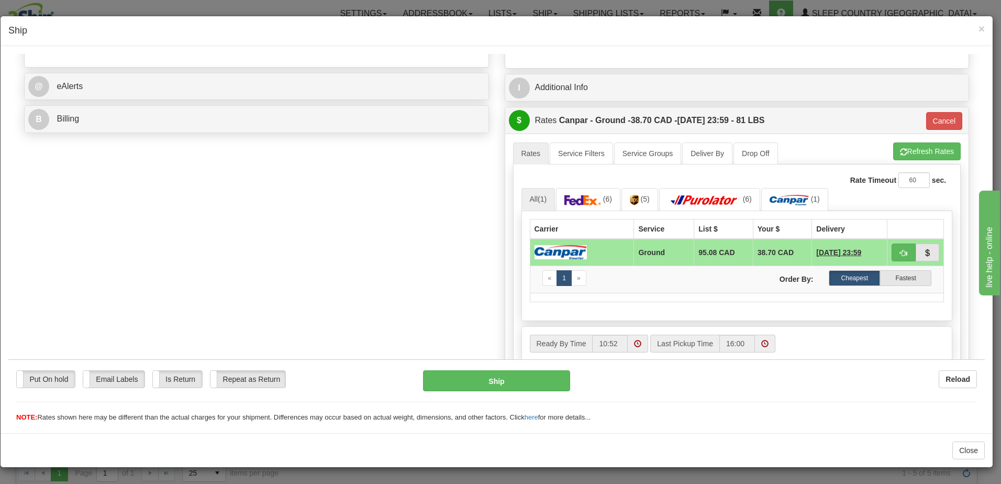
scroll to position [471, 0]
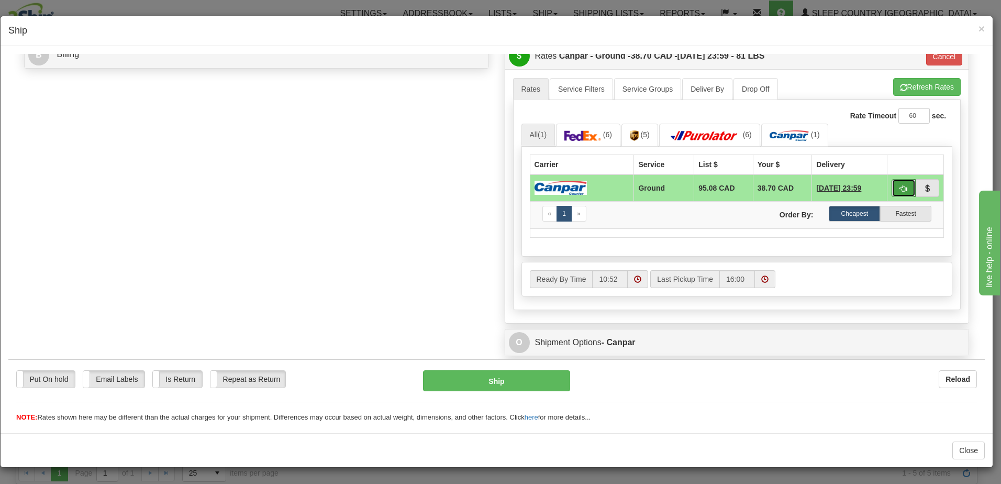
click at [900, 187] on span "button" at bounding box center [903, 188] width 7 height 7
click at [513, 382] on button "Ship" at bounding box center [496, 380] width 147 height 21
click at [513, 381] on button "Ship" at bounding box center [496, 380] width 147 height 21
click at [900, 185] on span "button" at bounding box center [903, 188] width 7 height 7
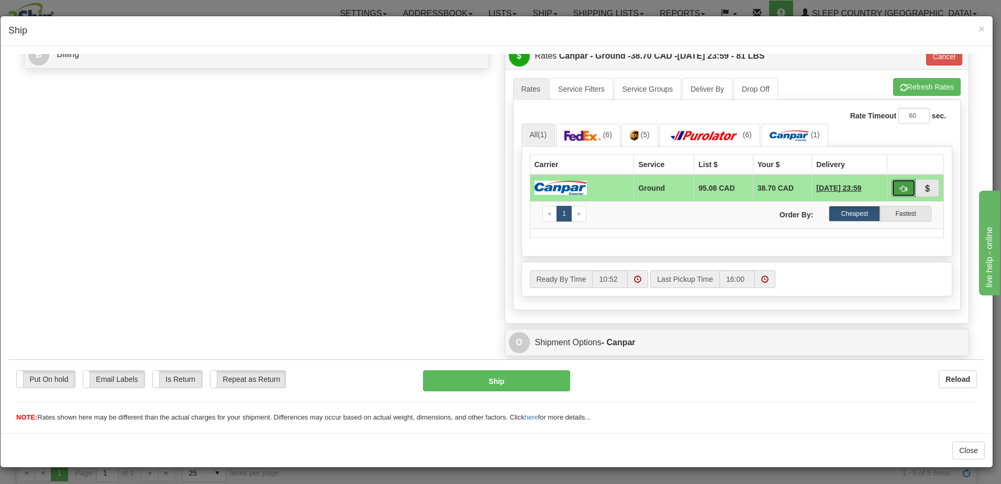
click at [900, 185] on span "button" at bounding box center [903, 188] width 7 height 7
click at [982, 28] on span "×" at bounding box center [981, 29] width 6 height 12
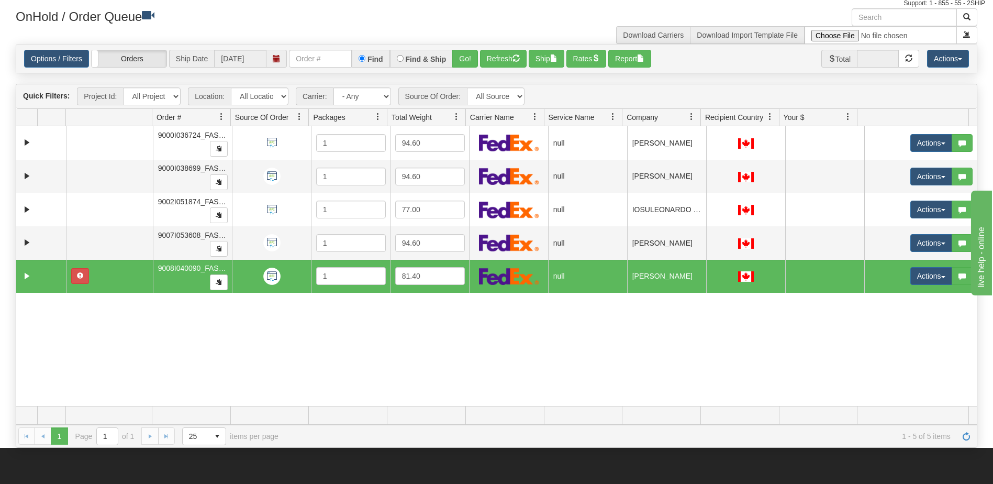
scroll to position [0, 0]
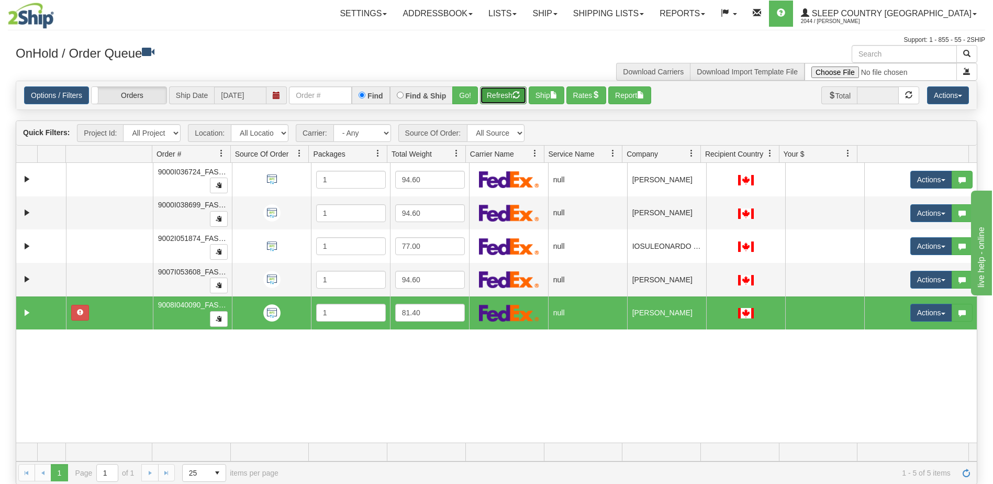
click at [505, 93] on button "Refresh" at bounding box center [503, 95] width 47 height 18
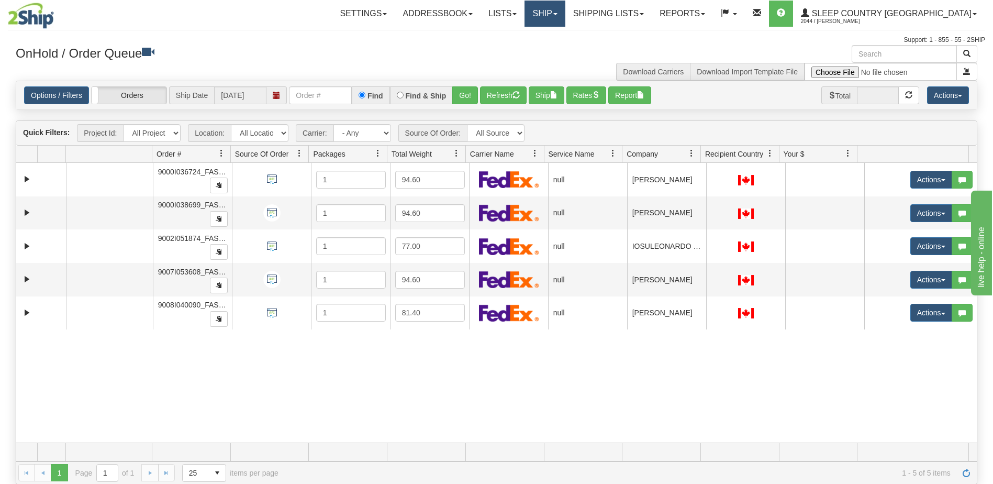
click at [565, 15] on link "Ship" at bounding box center [545, 14] width 40 height 26
click at [565, 33] on link "Ship Screen" at bounding box center [517, 37] width 95 height 14
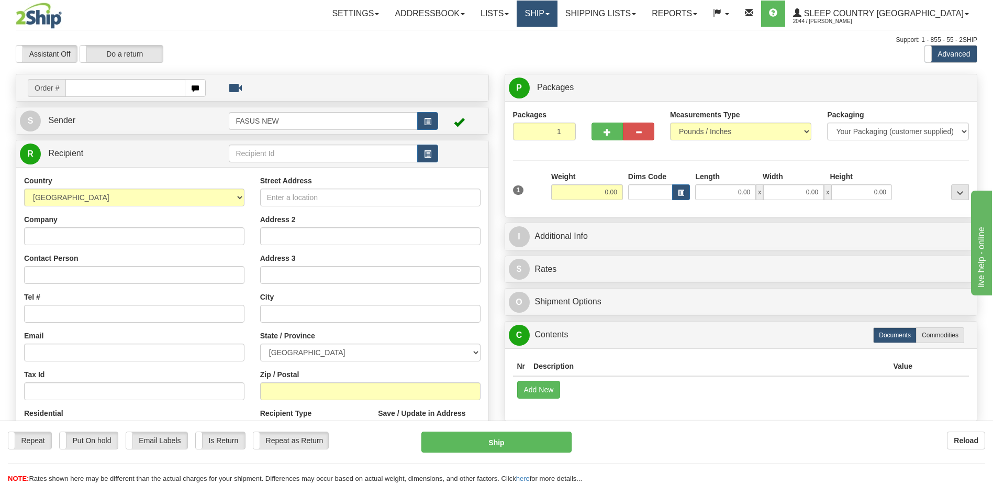
click at [550, 13] on span at bounding box center [548, 14] width 4 height 2
click at [547, 49] on span "OnHold / Order Queue" at bounding box center [510, 50] width 74 height 8
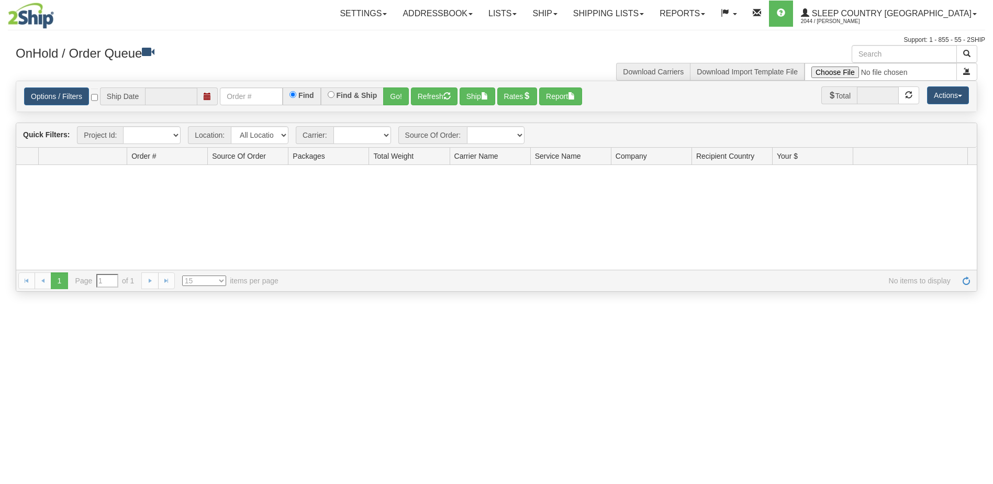
type input "[DATE]"
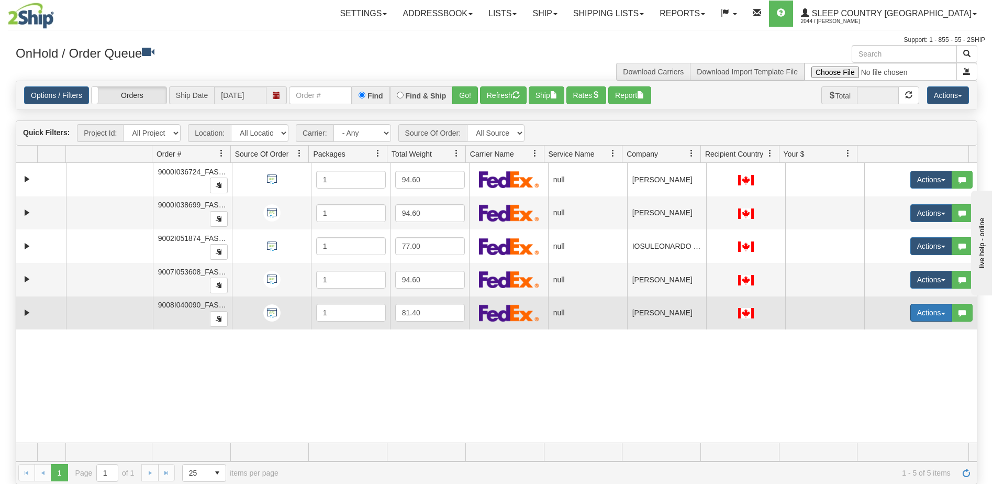
click at [927, 312] on button "Actions" at bounding box center [931, 313] width 42 height 18
click at [887, 334] on span "Open" at bounding box center [884, 332] width 25 height 8
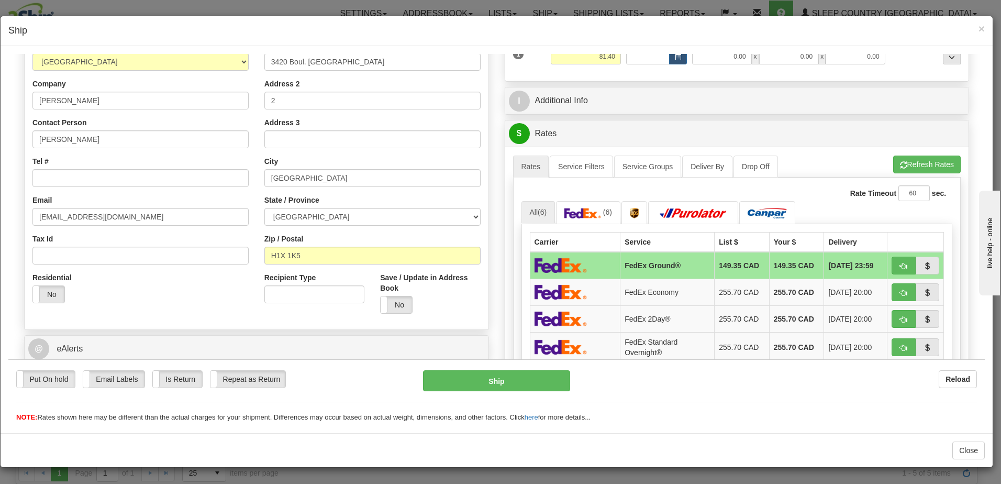
scroll to position [157, 0]
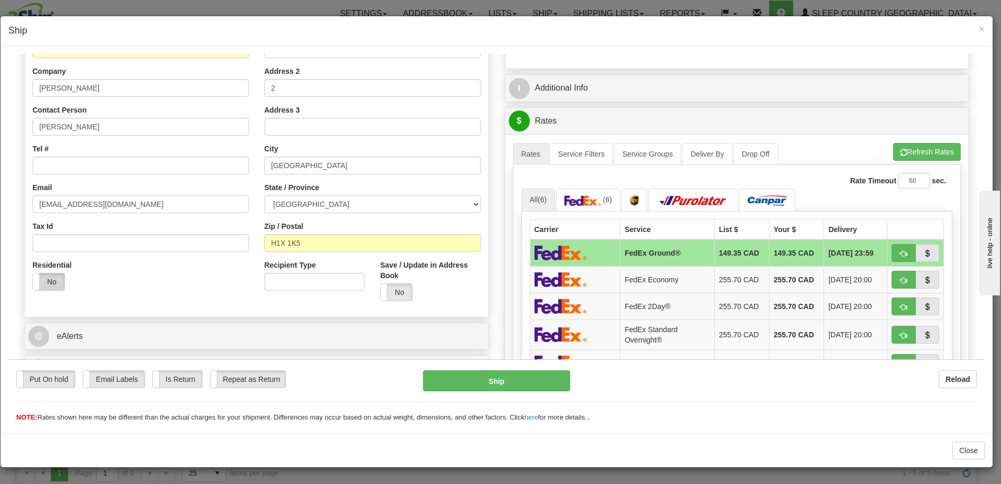
click at [42, 280] on label "No" at bounding box center [48, 281] width 31 height 17
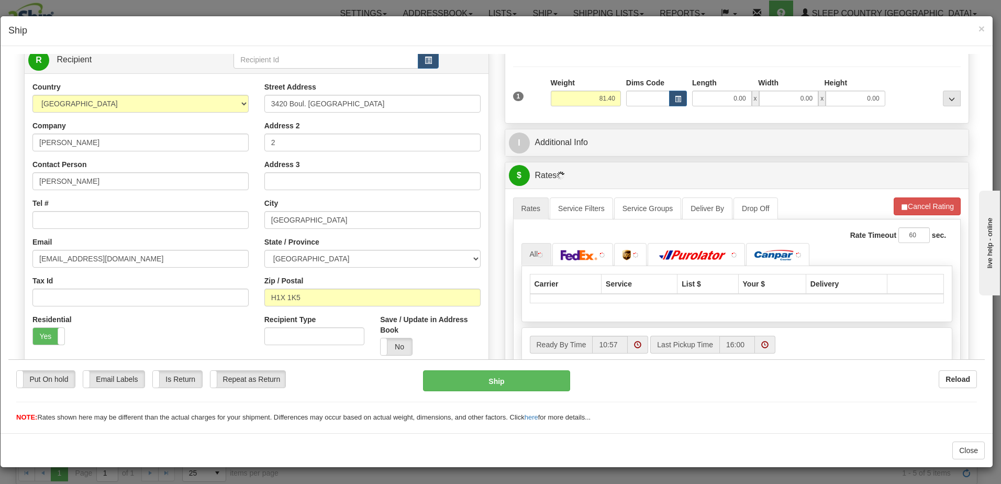
scroll to position [0, 0]
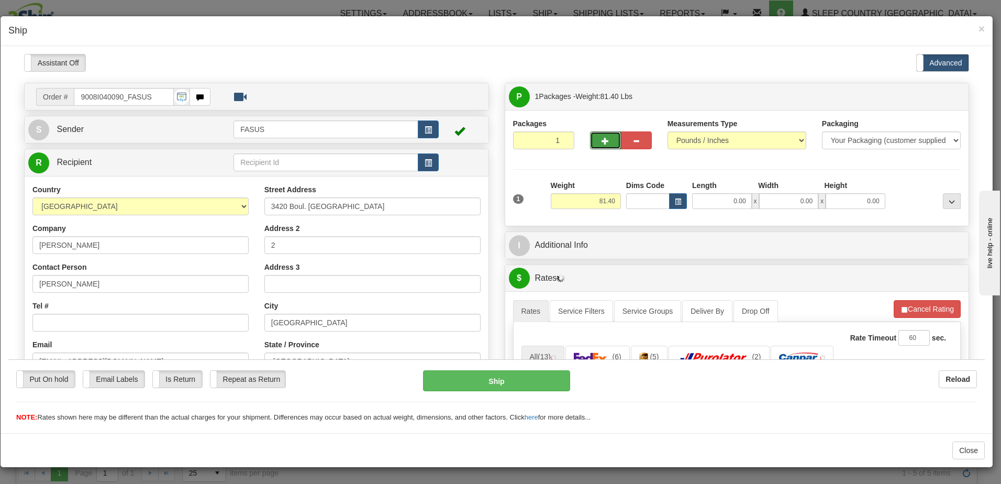
drag, startPoint x: 605, startPoint y: 136, endPoint x: 620, endPoint y: 136, distance: 15.7
click at [605, 136] on button "button" at bounding box center [605, 140] width 31 height 18
type input "2"
click at [935, 93] on span "Package Level" at bounding box center [938, 96] width 41 height 7
radio input "true"
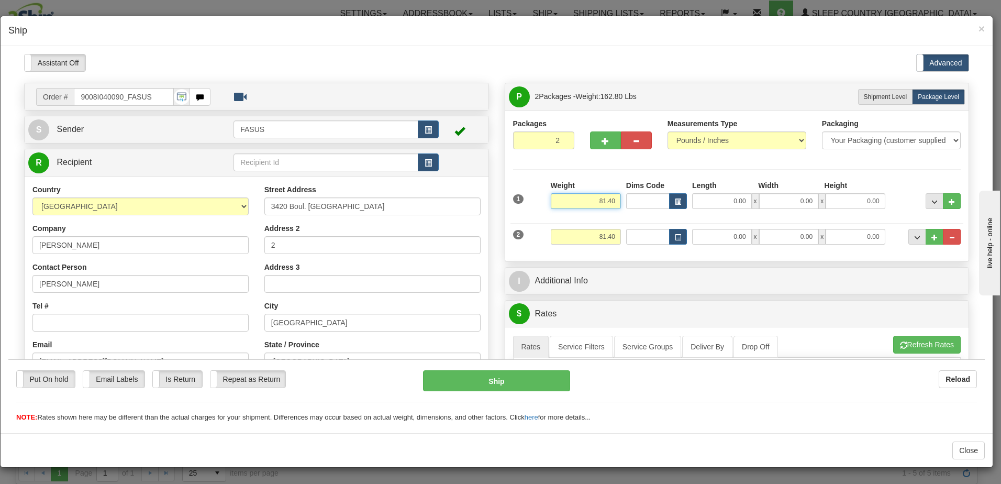
drag, startPoint x: 596, startPoint y: 199, endPoint x: 643, endPoint y: 195, distance: 46.7
click at [643, 195] on div "1 Weight 81.40 Dims Code x x" at bounding box center [736, 198] width 453 height 37
type input "57.20"
type input "83.50"
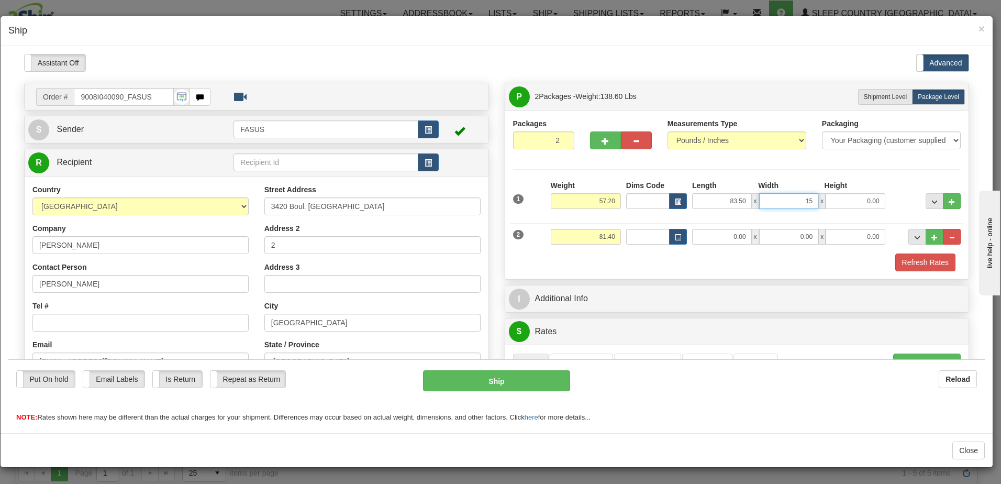
type input "15.00"
type input "4.00"
drag, startPoint x: 588, startPoint y: 235, endPoint x: 629, endPoint y: 233, distance: 40.9
click at [629, 233] on div "2 Weight 81.40 Dims Code Length Width Height" at bounding box center [736, 234] width 453 height 35
type input "23.00"
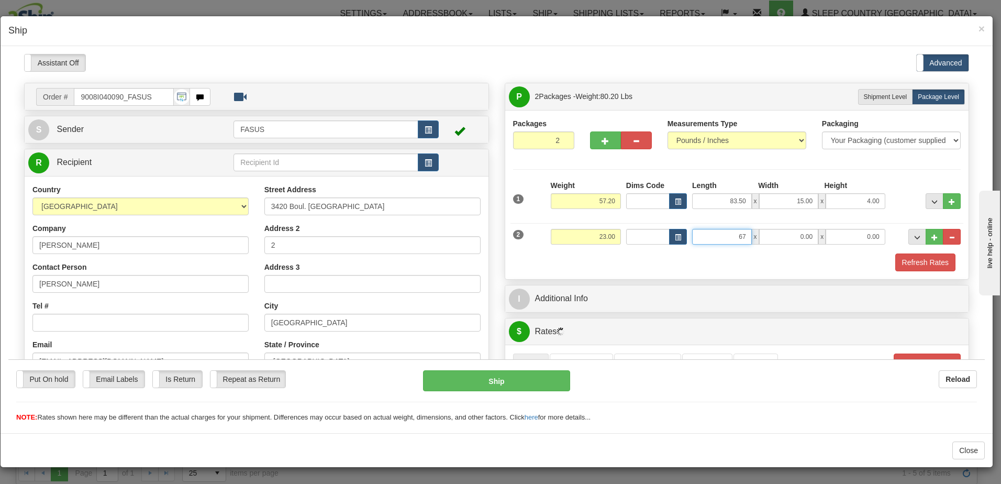
type input "67.00"
type input "14.00"
type input "6.00"
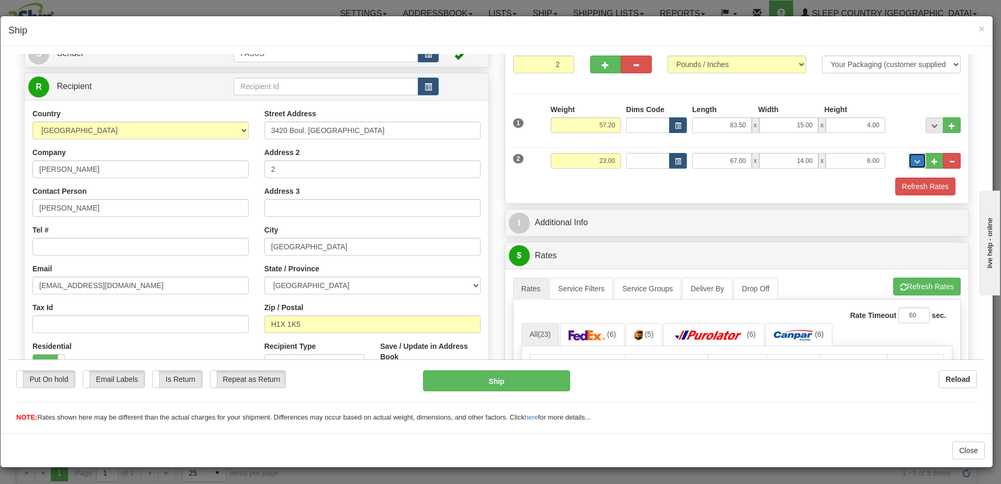
scroll to position [157, 0]
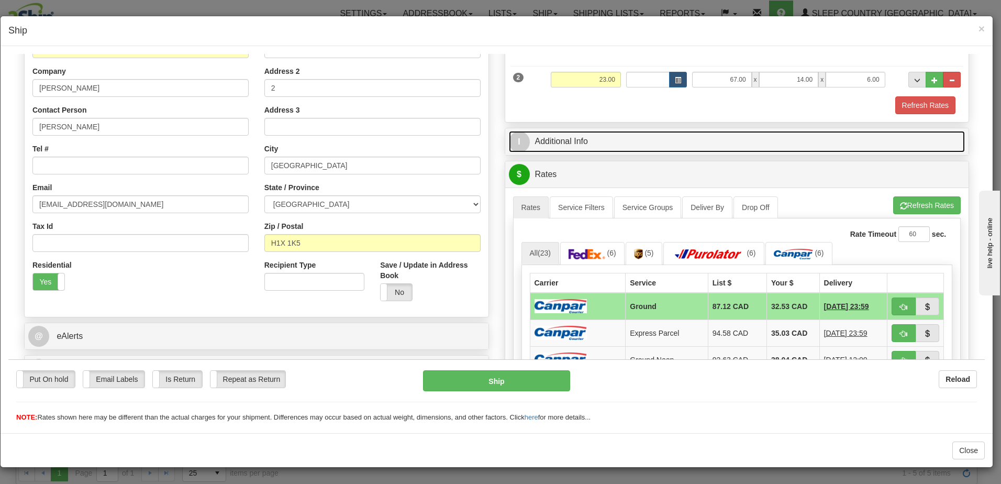
click at [713, 145] on link "I Additional Info" at bounding box center [737, 140] width 457 height 21
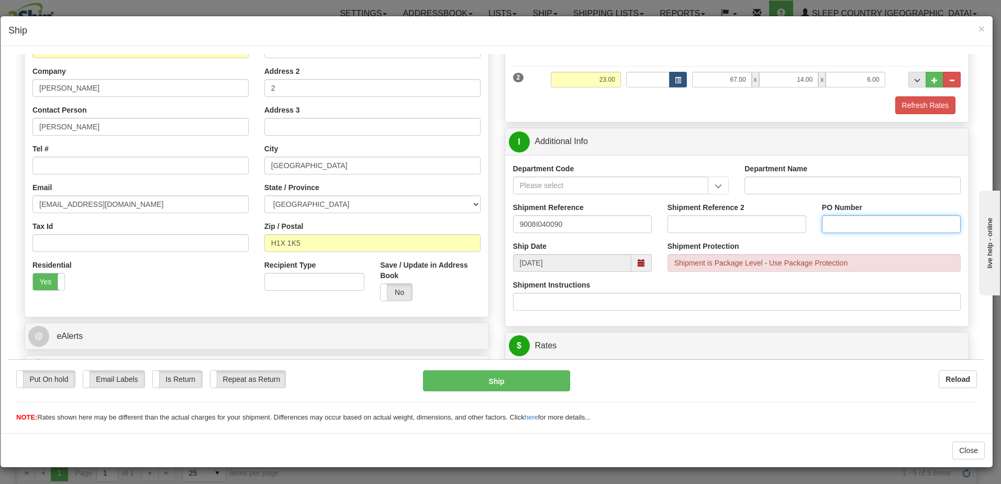
click at [855, 220] on input "PO Number" at bounding box center [891, 224] width 139 height 18
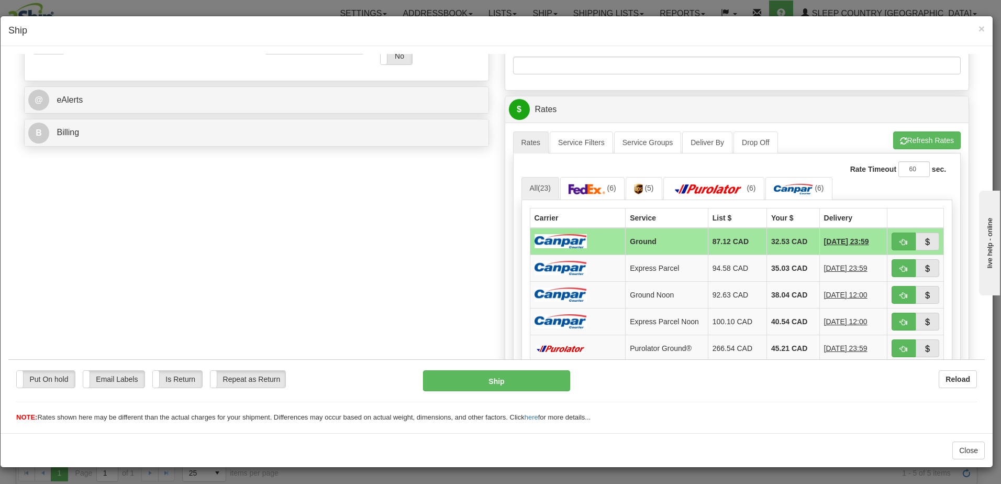
scroll to position [419, 0]
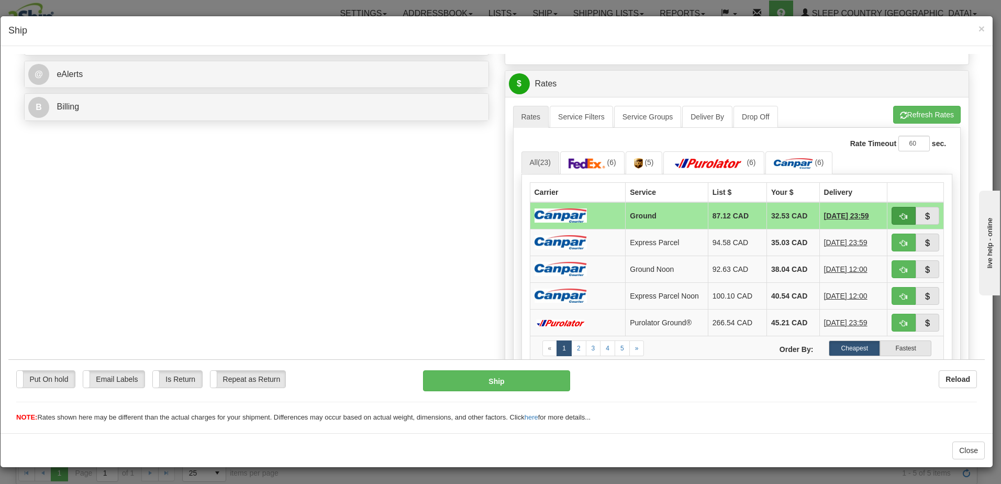
type input "1023510"
click at [900, 213] on span "button" at bounding box center [903, 216] width 7 height 7
type input "1"
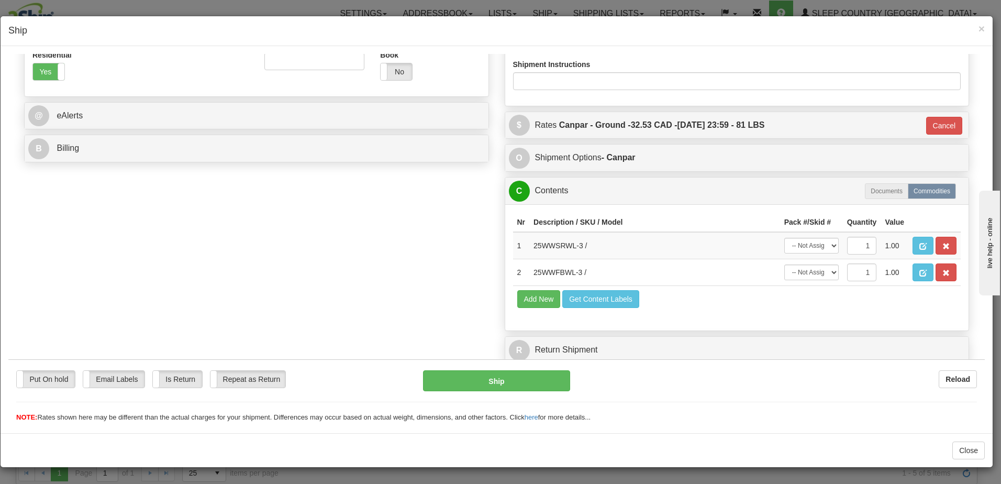
scroll to position [377, 0]
click at [500, 381] on button "Ship" at bounding box center [496, 380] width 147 height 21
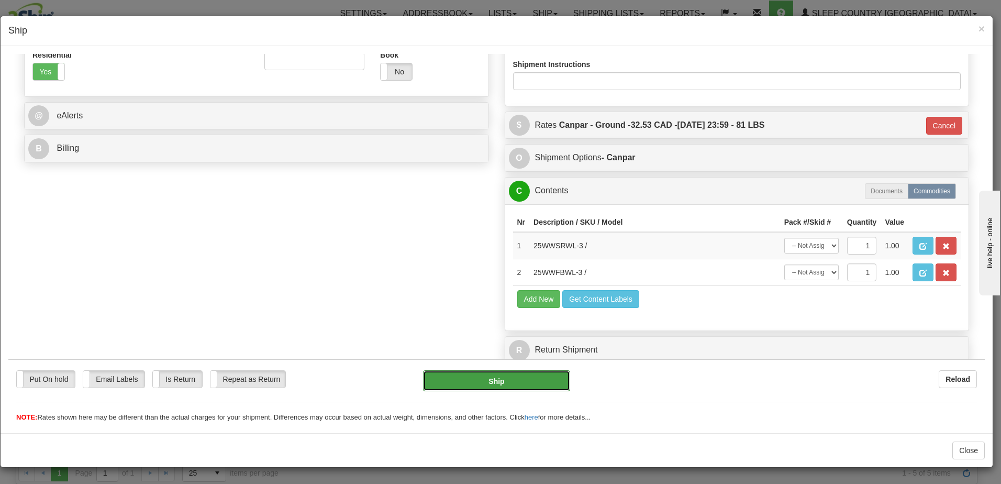
click at [500, 381] on button "Ship" at bounding box center [496, 380] width 147 height 21
click at [498, 381] on button "Ship" at bounding box center [496, 380] width 147 height 21
click at [981, 28] on span "×" at bounding box center [981, 29] width 6 height 12
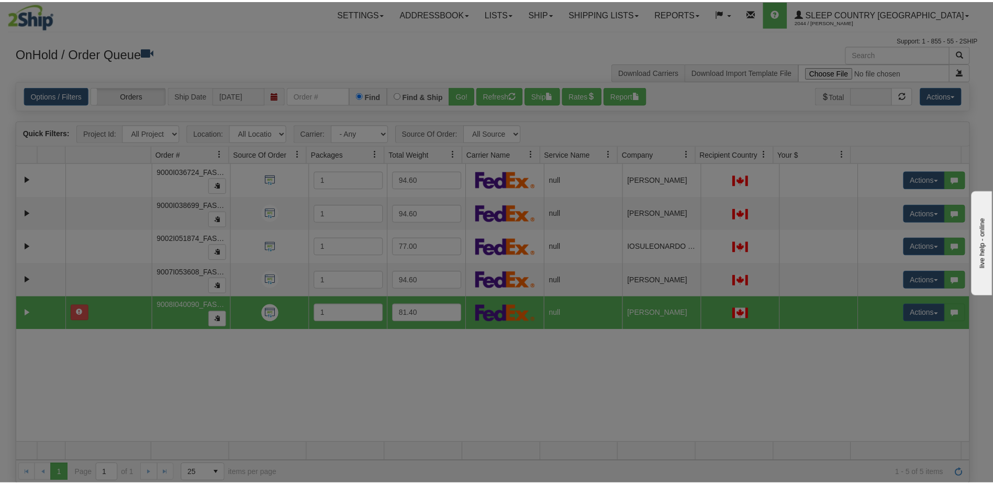
scroll to position [0, 0]
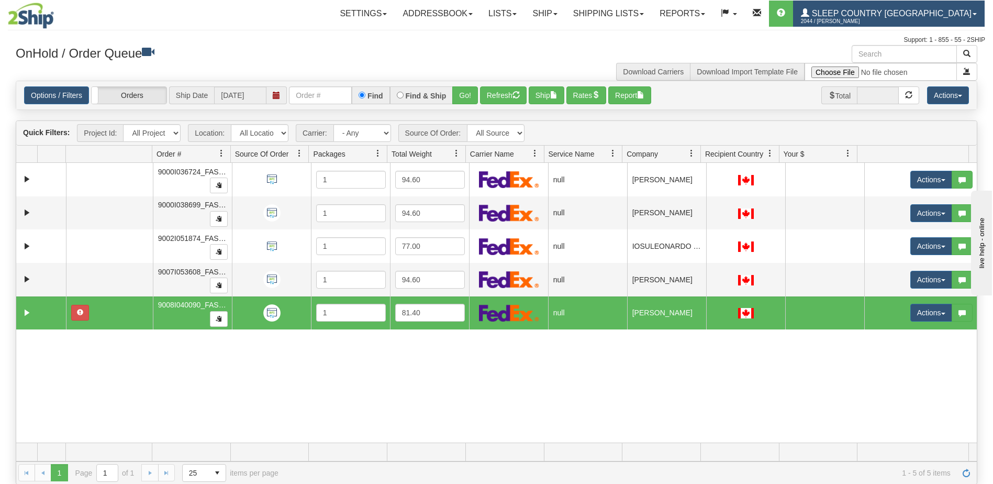
click at [880, 16] on span "2044 / [PERSON_NAME]" at bounding box center [840, 21] width 79 height 10
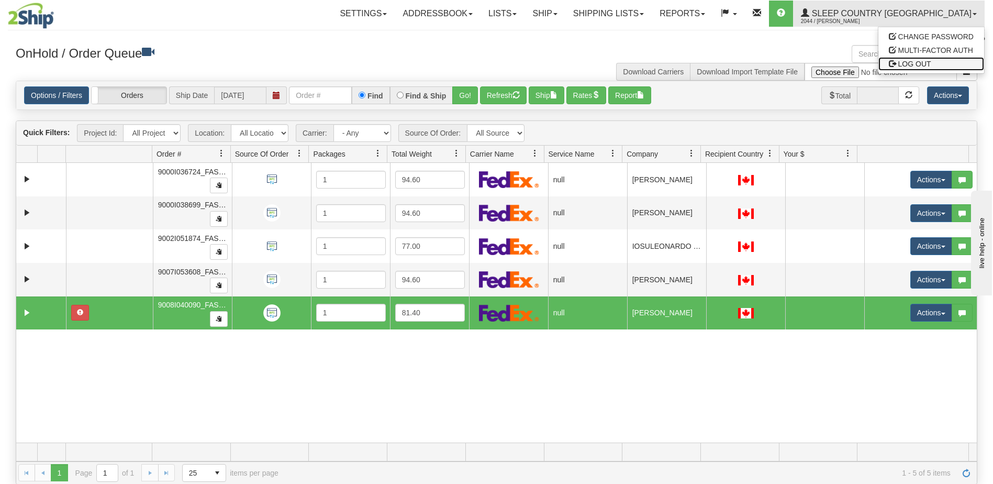
click at [939, 65] on link "LOG OUT" at bounding box center [931, 64] width 106 height 14
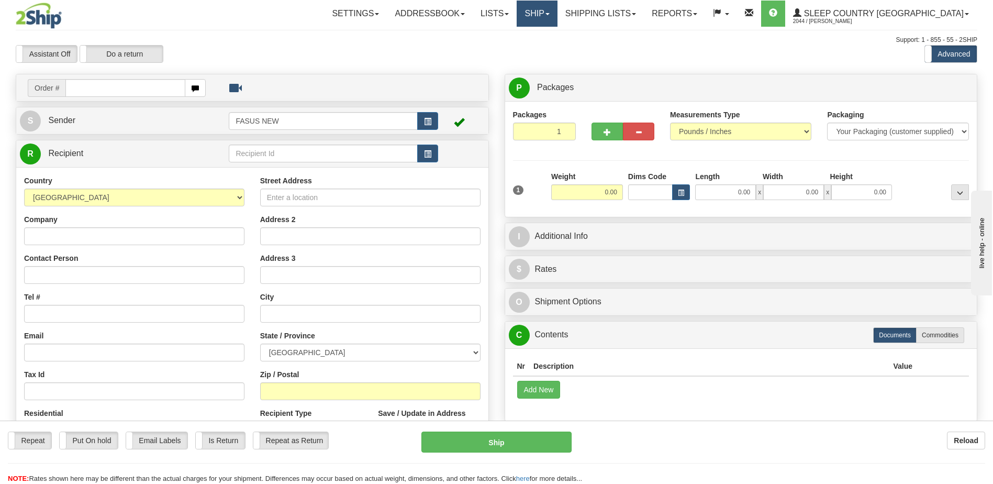
click at [550, 14] on span at bounding box center [548, 14] width 4 height 2
click at [547, 52] on span "OnHold / Order Queue" at bounding box center [510, 50] width 74 height 8
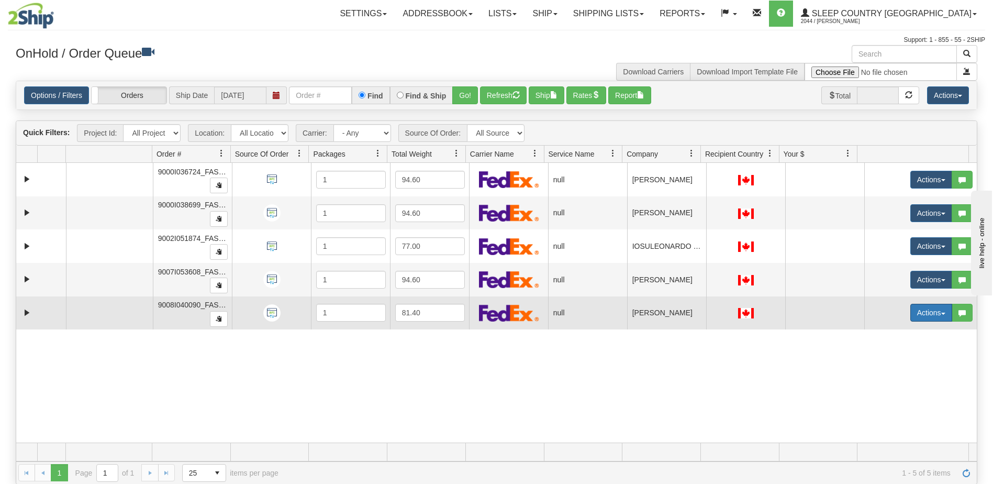
click at [923, 314] on button "Actions" at bounding box center [931, 313] width 42 height 18
click at [887, 334] on span "Open" at bounding box center [884, 332] width 25 height 8
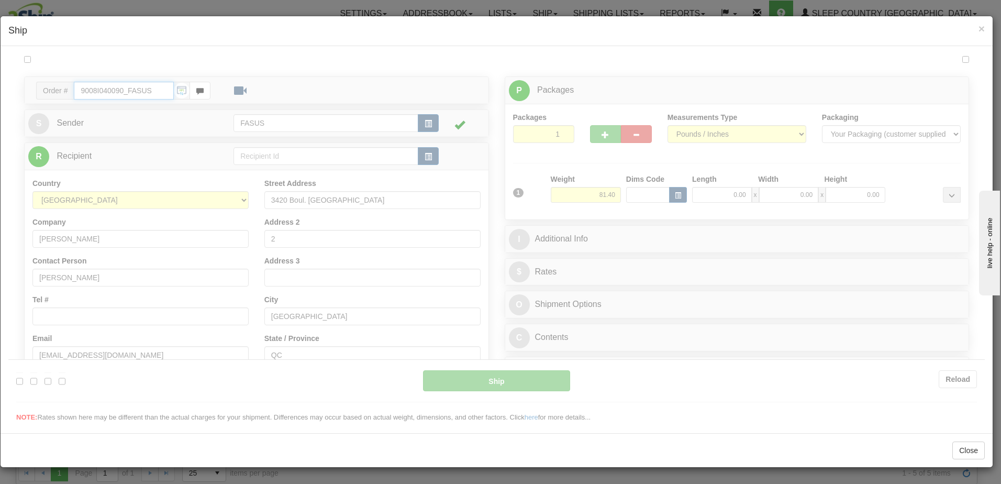
type input "11:03"
type input "16:00"
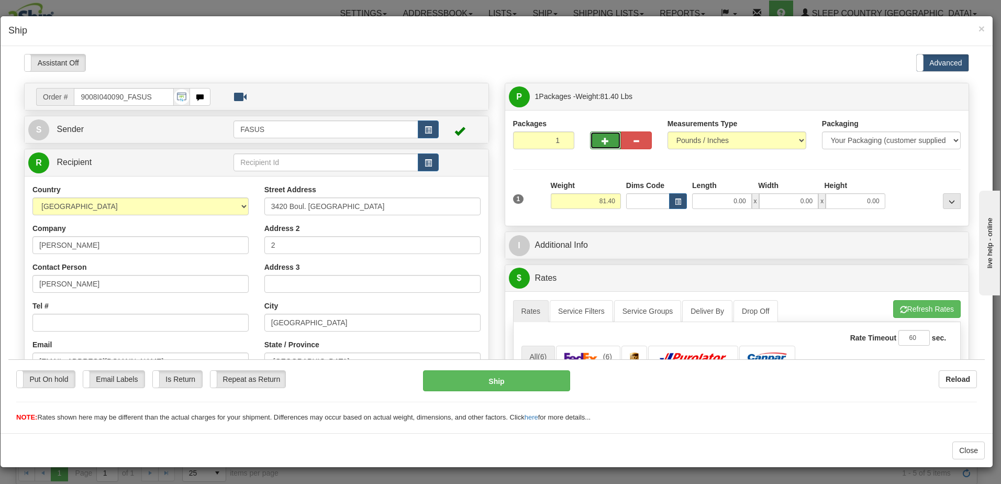
click at [595, 136] on button "button" at bounding box center [605, 140] width 31 height 18
type input "2"
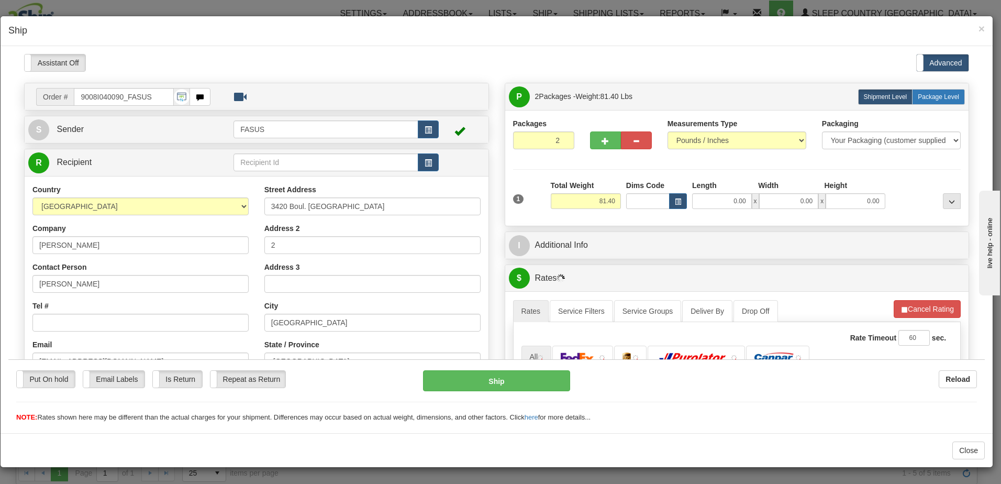
click at [936, 99] on span "Package Level" at bounding box center [938, 96] width 41 height 7
radio input "true"
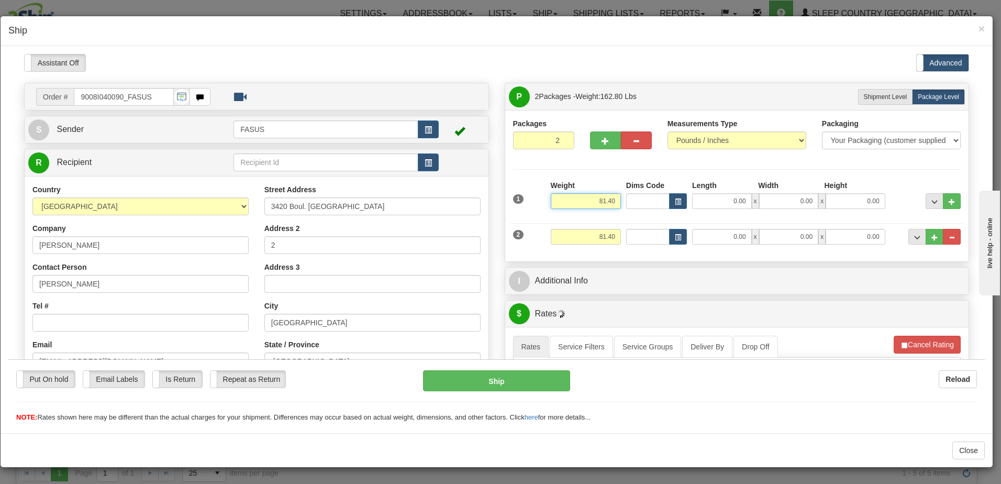
drag, startPoint x: 584, startPoint y: 200, endPoint x: 646, endPoint y: 195, distance: 61.4
click at [646, 195] on div "1 Weight 81.40 Dims Code x x" at bounding box center [736, 198] width 453 height 37
type input "57.20"
type input "83.50"
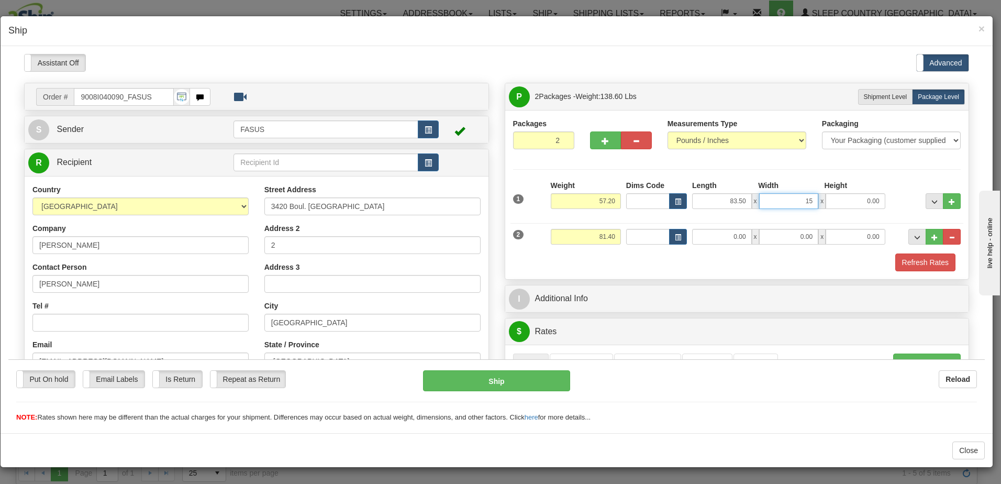
type input "15.00"
type input "4.00"
click at [571, 266] on div "Refresh Rates" at bounding box center [736, 262] width 453 height 18
drag, startPoint x: 592, startPoint y: 231, endPoint x: 652, endPoint y: 232, distance: 60.2
click at [652, 232] on div "2 Weight 81.40 Dims Code Length Width Height" at bounding box center [736, 234] width 453 height 35
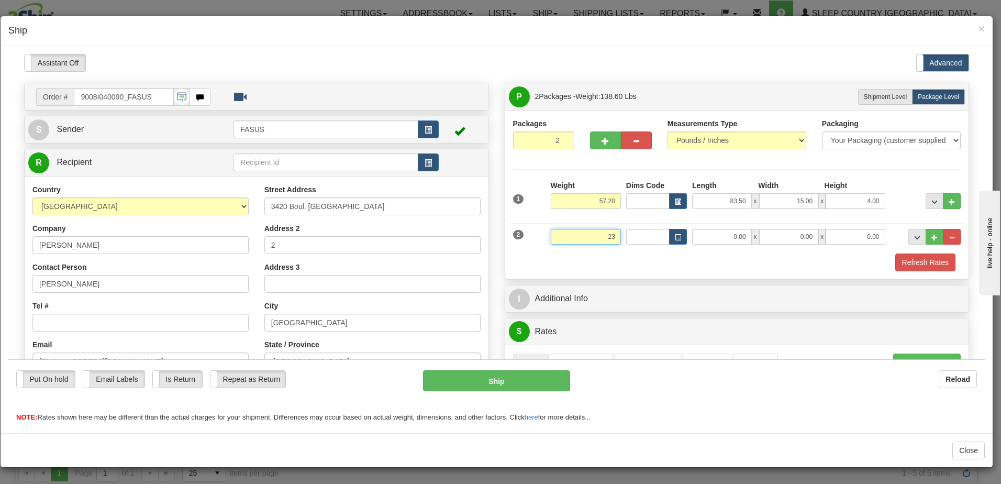
type input "23.00"
type input "67.00"
type input "14.00"
type input "6.00"
click at [931, 201] on span "..." at bounding box center [934, 201] width 6 height 6
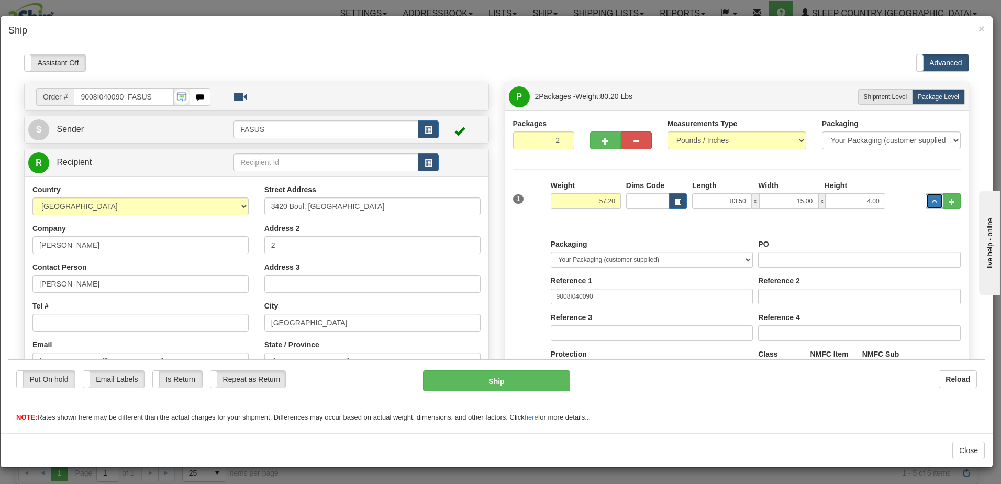
click at [931, 201] on span "..." at bounding box center [934, 201] width 6 height 6
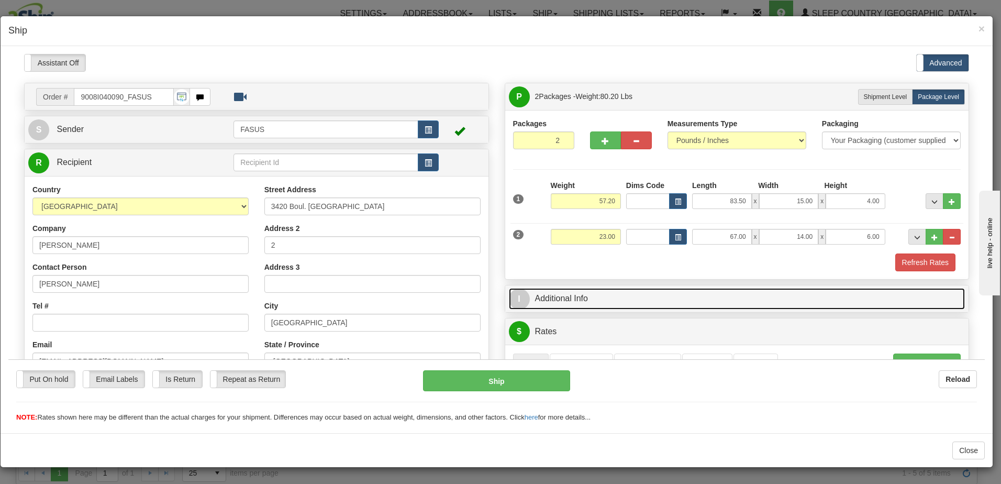
drag, startPoint x: 613, startPoint y: 290, endPoint x: 739, endPoint y: 299, distance: 126.6
click at [613, 290] on link "I Additional Info" at bounding box center [737, 297] width 457 height 21
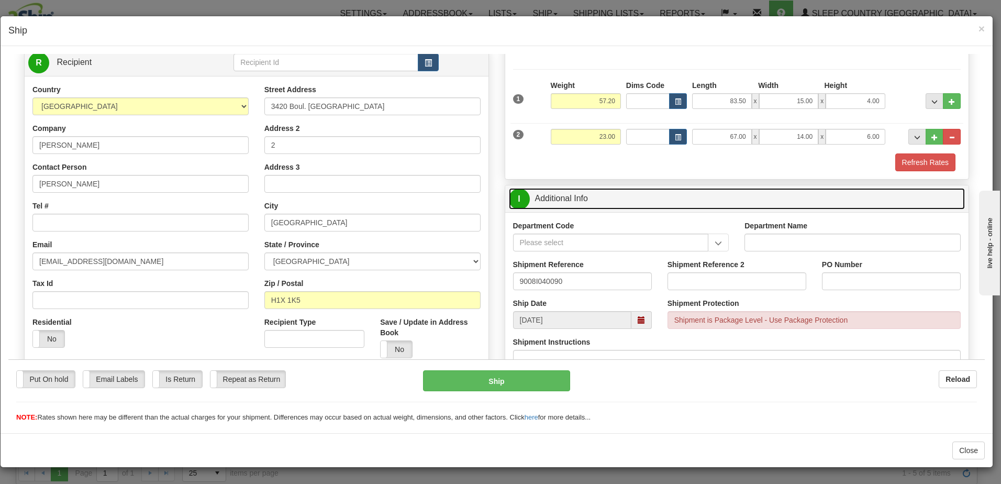
scroll to position [105, 0]
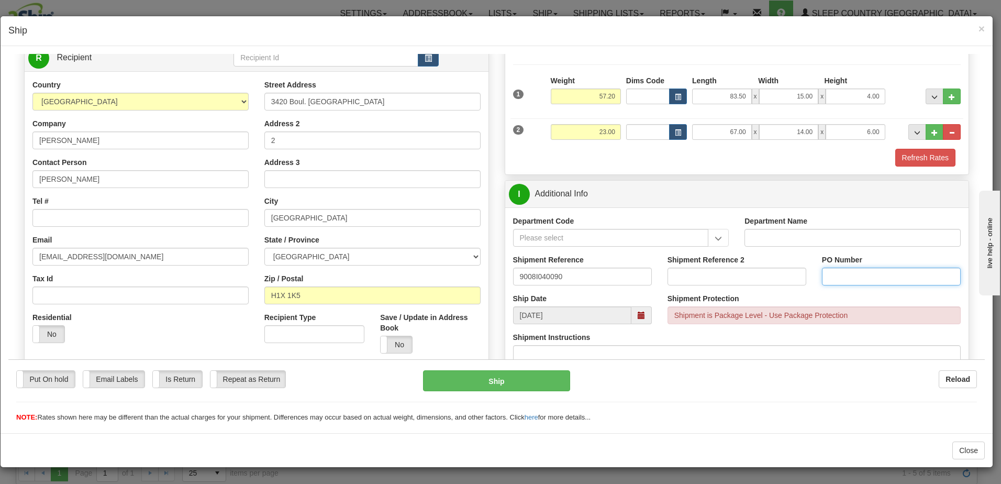
click at [837, 279] on input "PO Number" at bounding box center [891, 276] width 139 height 18
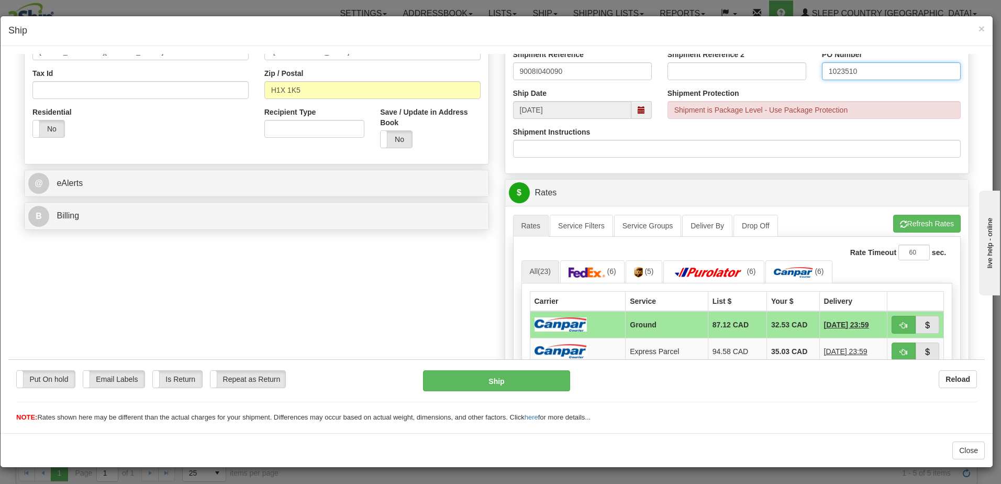
scroll to position [314, 0]
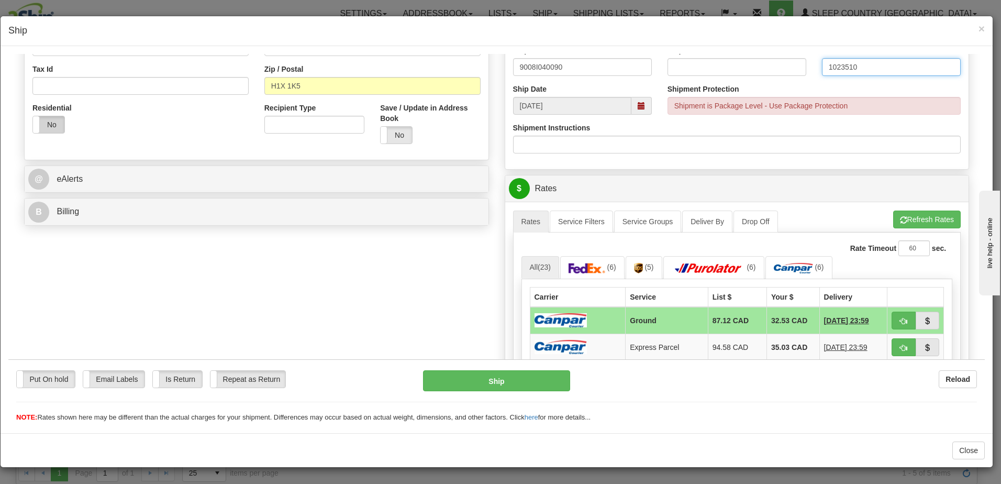
type input "1023510"
click at [42, 117] on label "No" at bounding box center [48, 124] width 31 height 17
click at [900, 319] on span "button" at bounding box center [903, 320] width 7 height 7
type input "1"
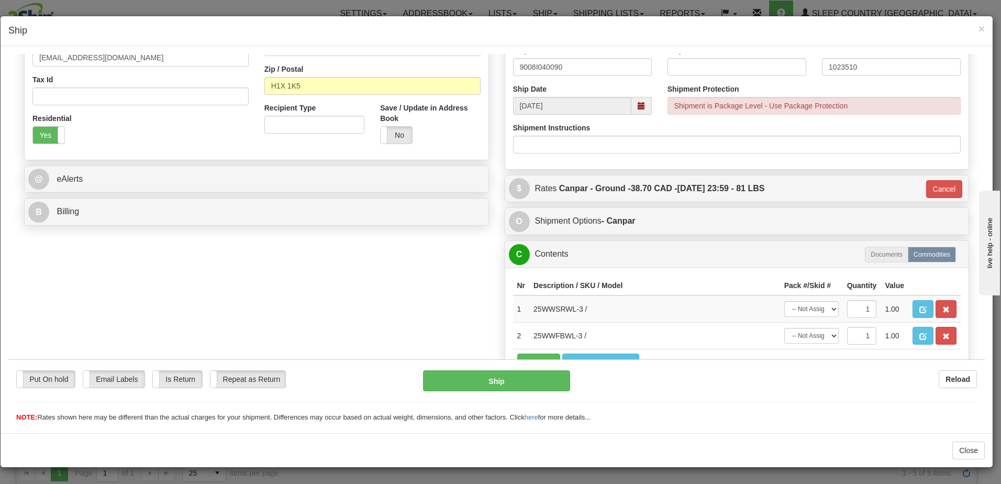
scroll to position [325, 0]
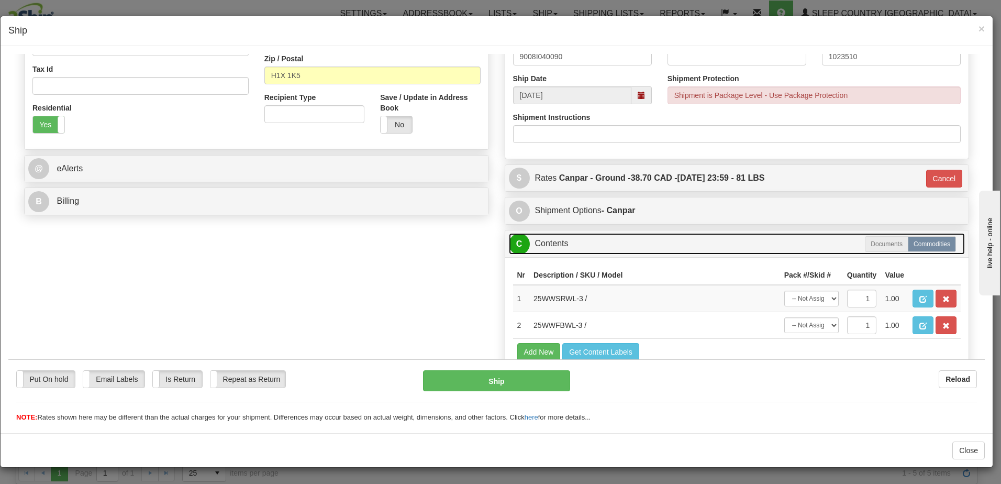
click at [591, 239] on link "C Contents" at bounding box center [737, 242] width 457 height 21
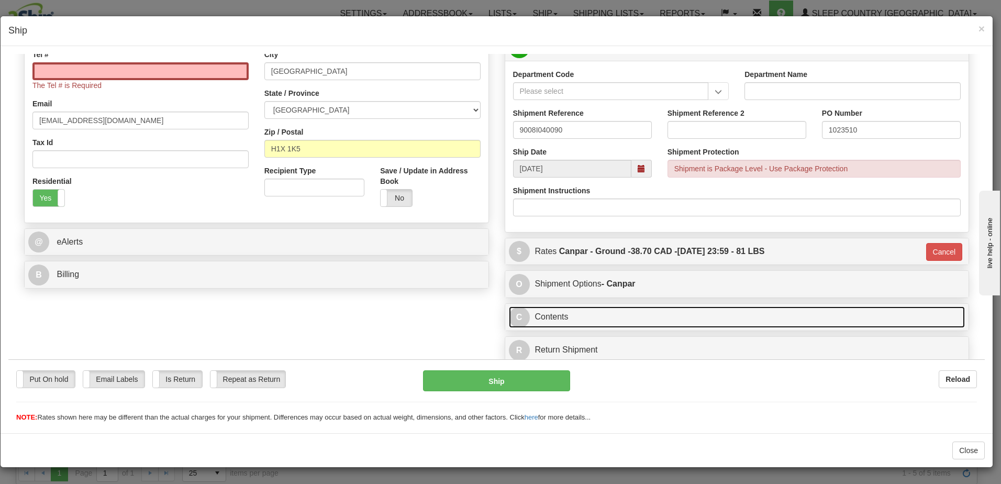
scroll to position [251, 0]
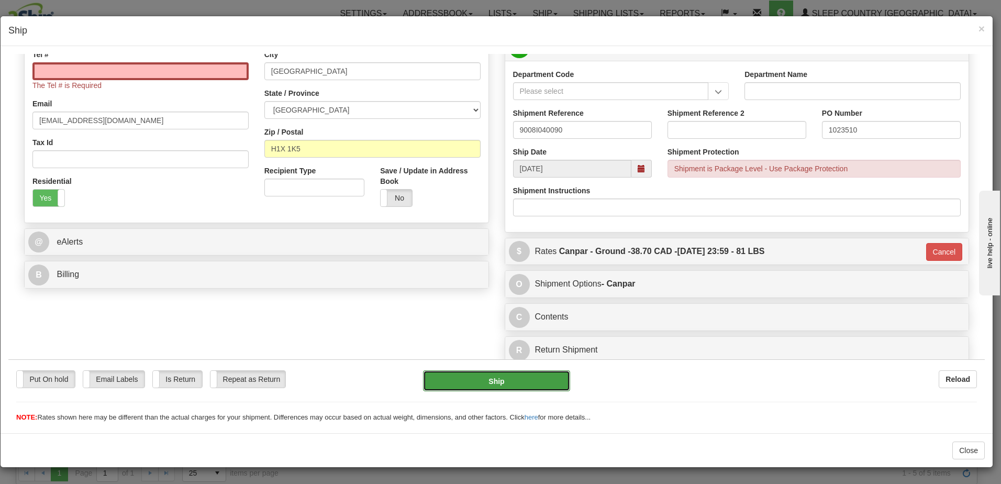
click at [513, 378] on button "Ship" at bounding box center [496, 380] width 147 height 21
click at [512, 378] on button "Ship" at bounding box center [496, 380] width 147 height 21
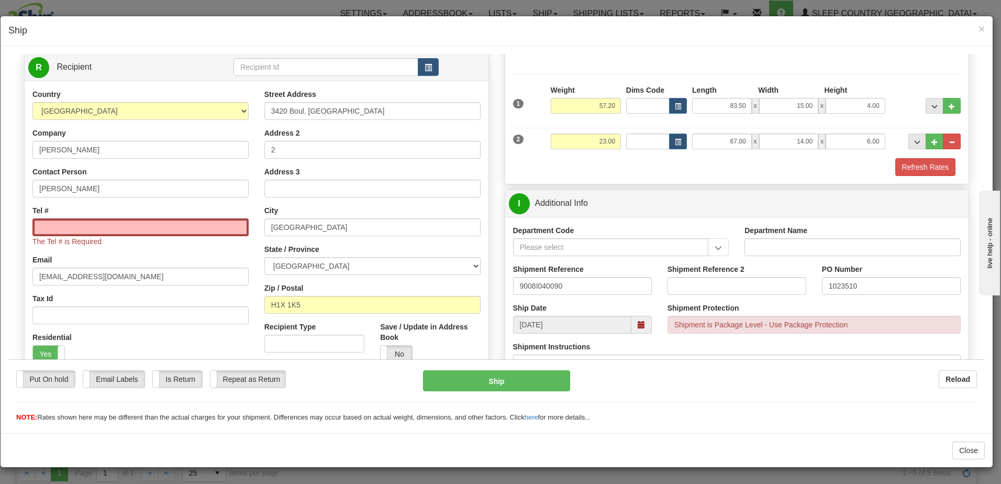
scroll to position [42, 0]
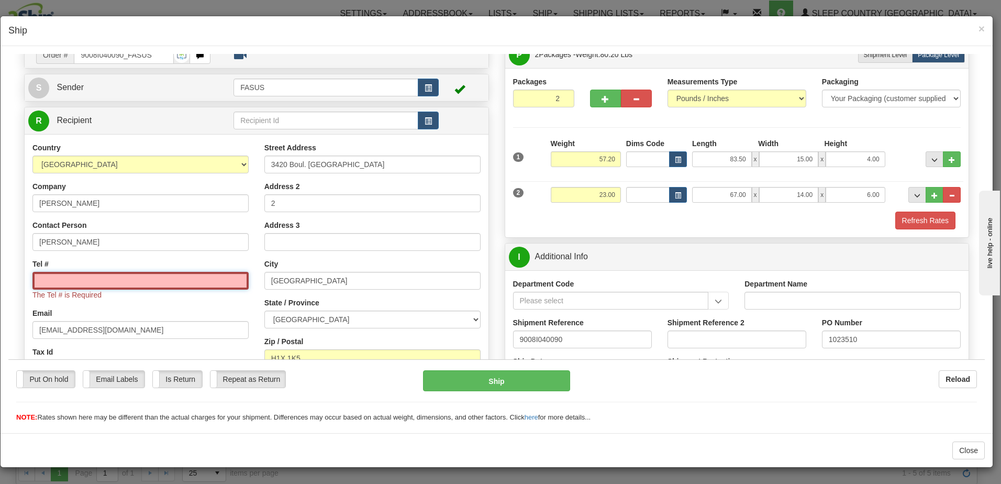
click at [52, 281] on input "Tel #" at bounding box center [140, 280] width 216 height 18
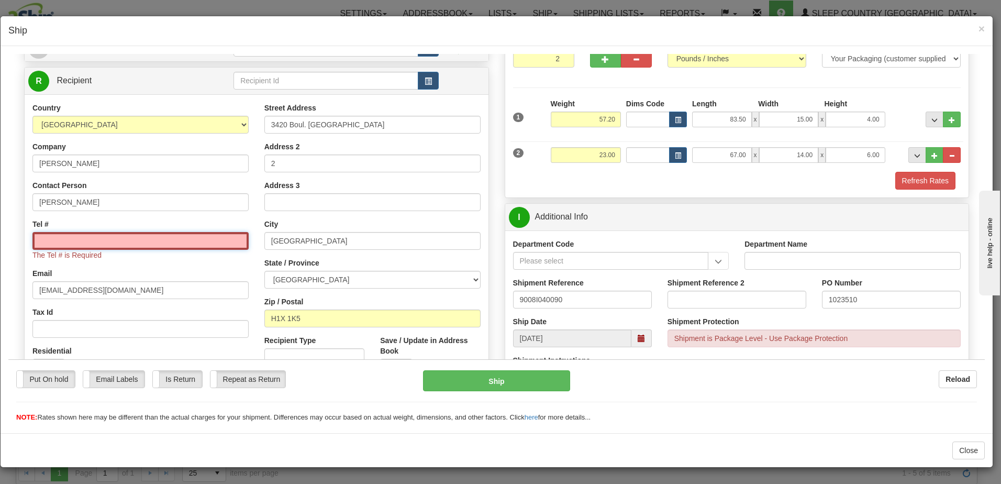
scroll to position [251, 0]
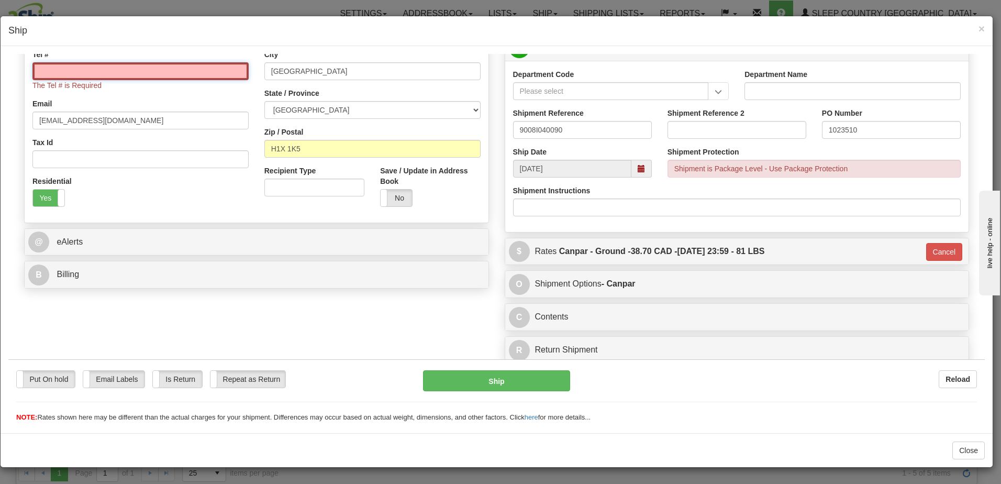
paste input "[PHONE_NUMBER]"
type input "[PHONE_NUMBER]"
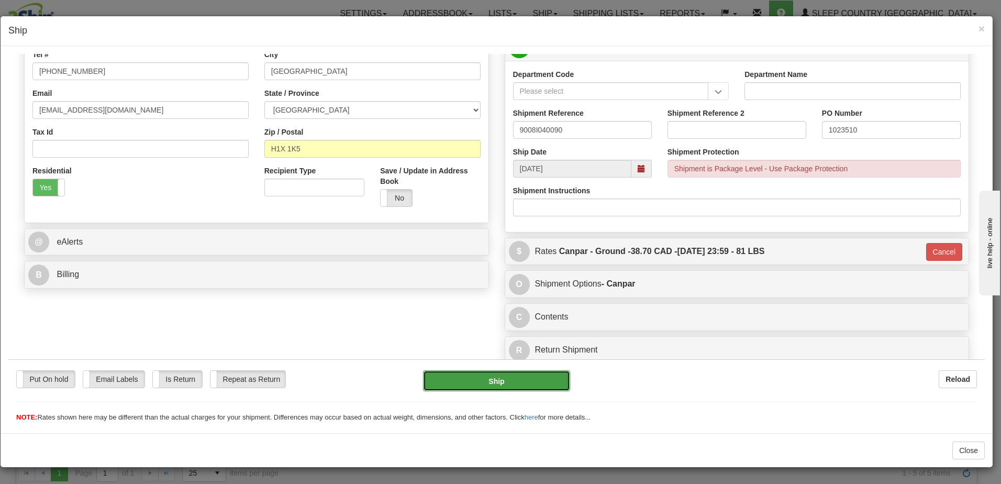
click at [497, 384] on button "Ship" at bounding box center [496, 380] width 147 height 21
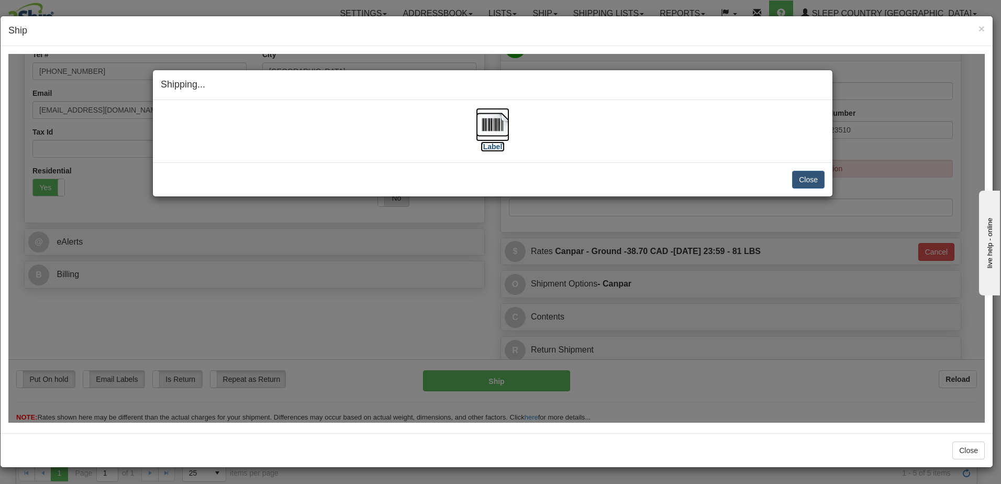
click at [495, 146] on label "[Label]" at bounding box center [493, 146] width 24 height 10
click at [815, 180] on button "Close" at bounding box center [808, 179] width 32 height 18
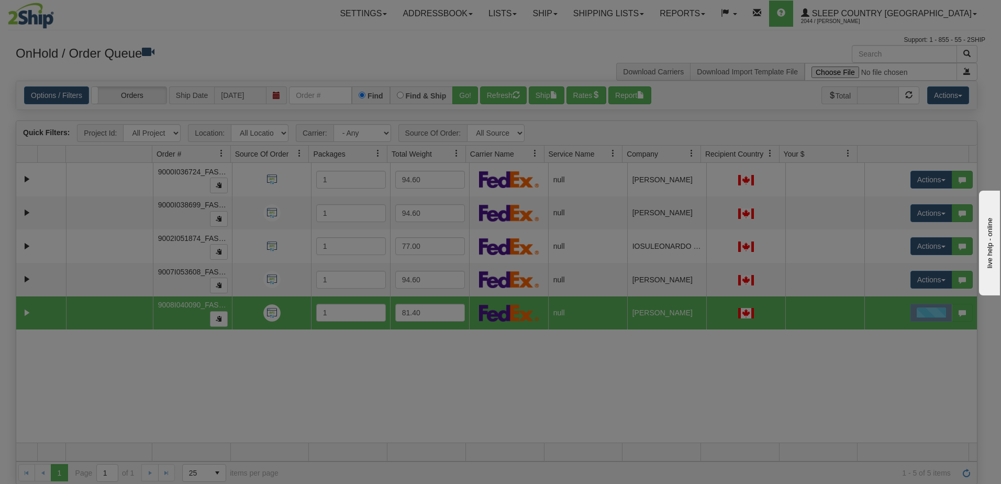
scroll to position [0, 0]
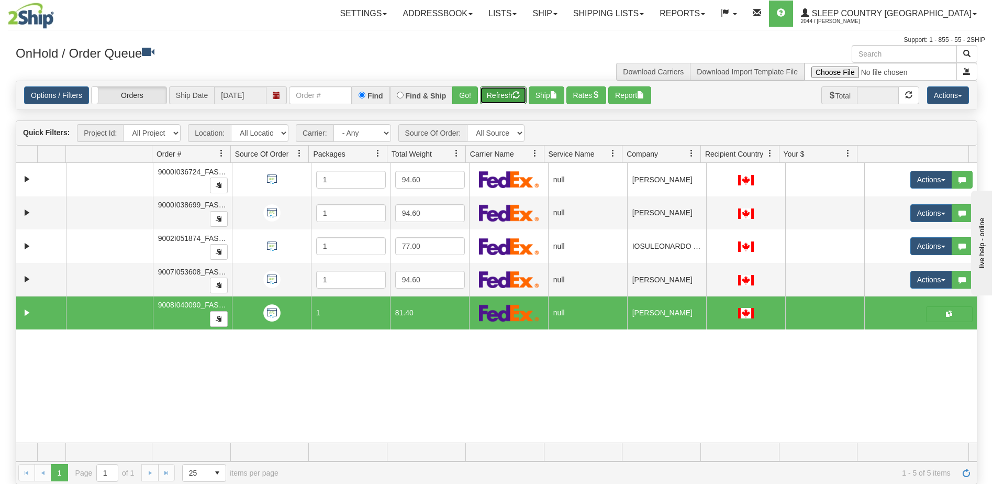
click at [503, 97] on button "Refresh" at bounding box center [503, 95] width 47 height 18
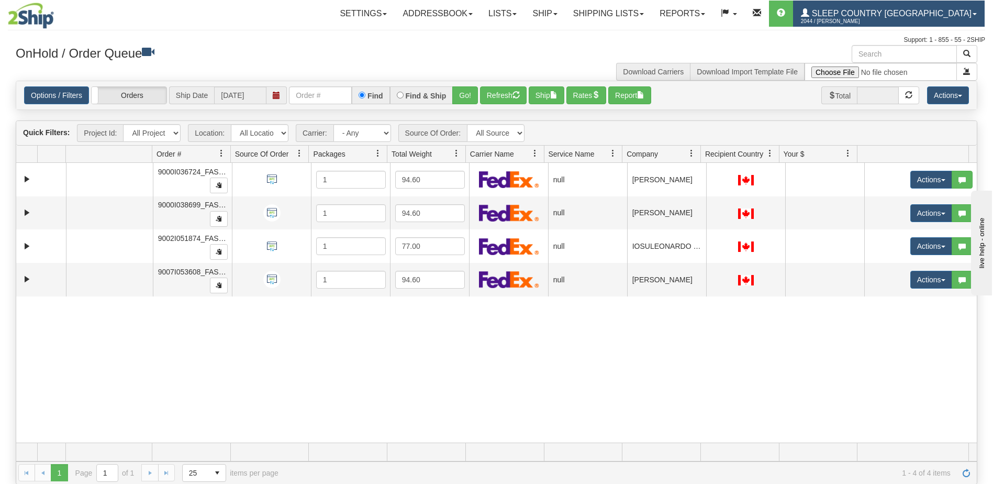
click at [880, 17] on span "2044 / [PERSON_NAME]" at bounding box center [840, 21] width 79 height 10
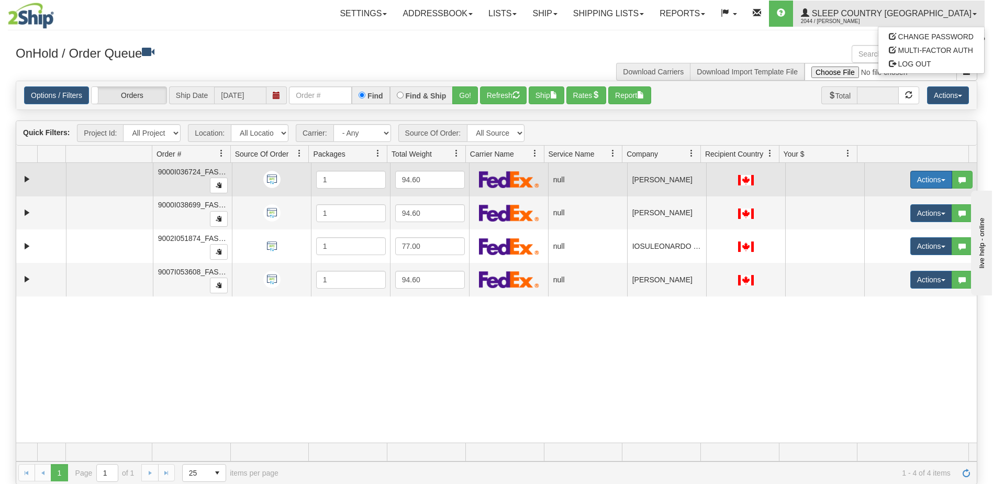
click at [922, 179] on button "Actions" at bounding box center [931, 180] width 42 height 18
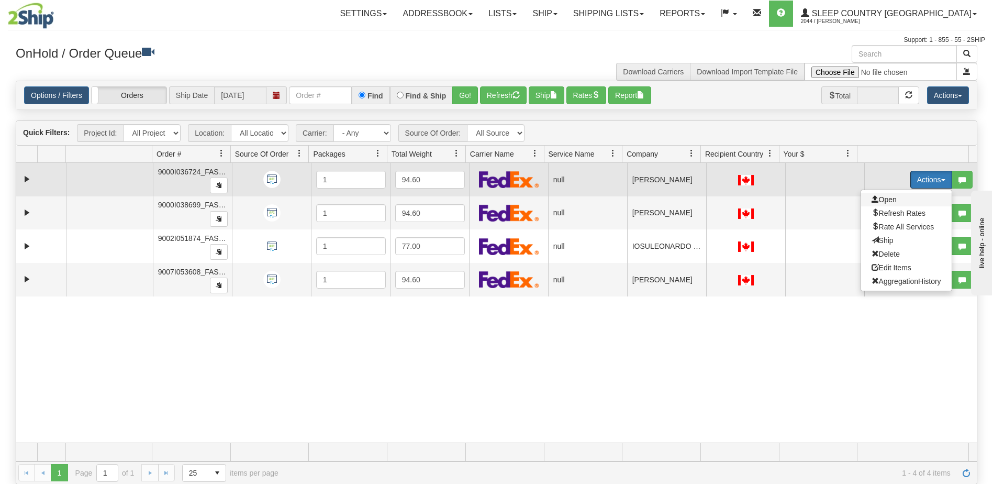
click at [886, 196] on span "Open" at bounding box center [884, 199] width 25 height 8
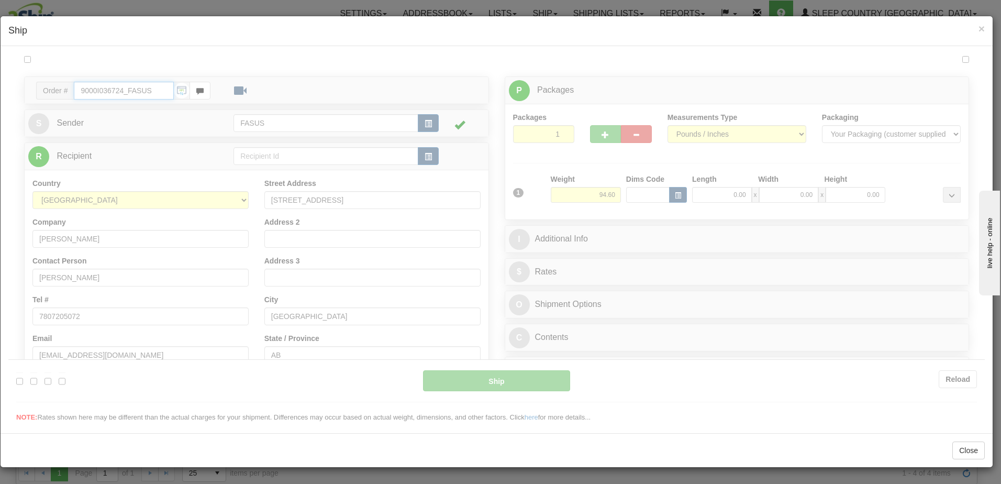
type input "11:21"
type input "16:00"
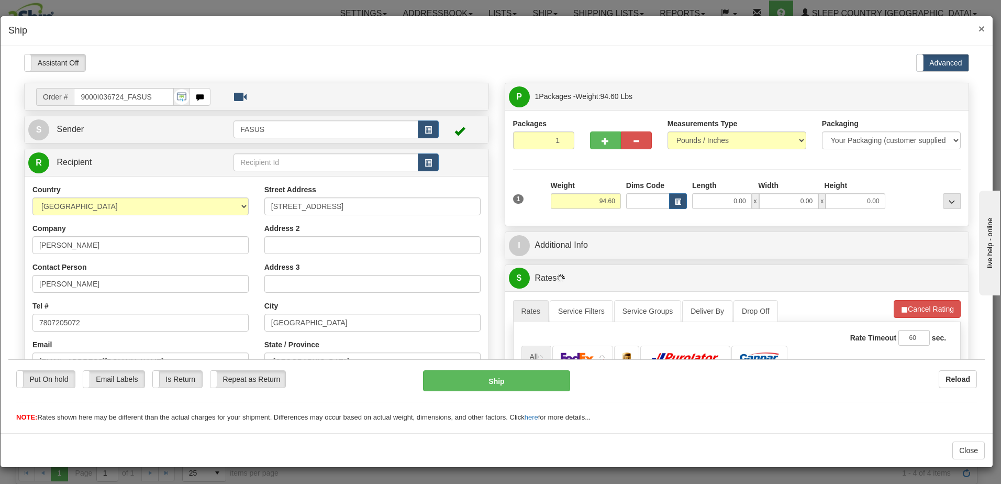
click at [983, 28] on span "×" at bounding box center [981, 29] width 6 height 12
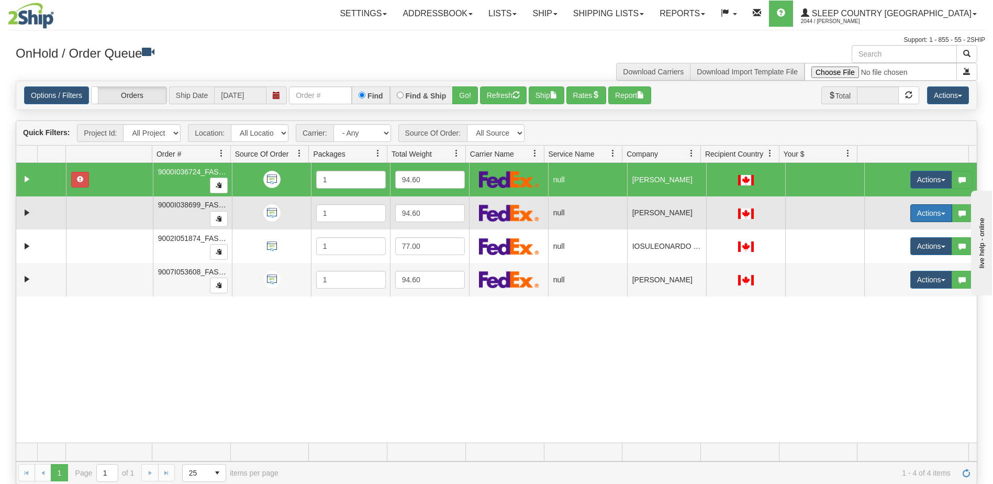
click at [933, 215] on button "Actions" at bounding box center [931, 213] width 42 height 18
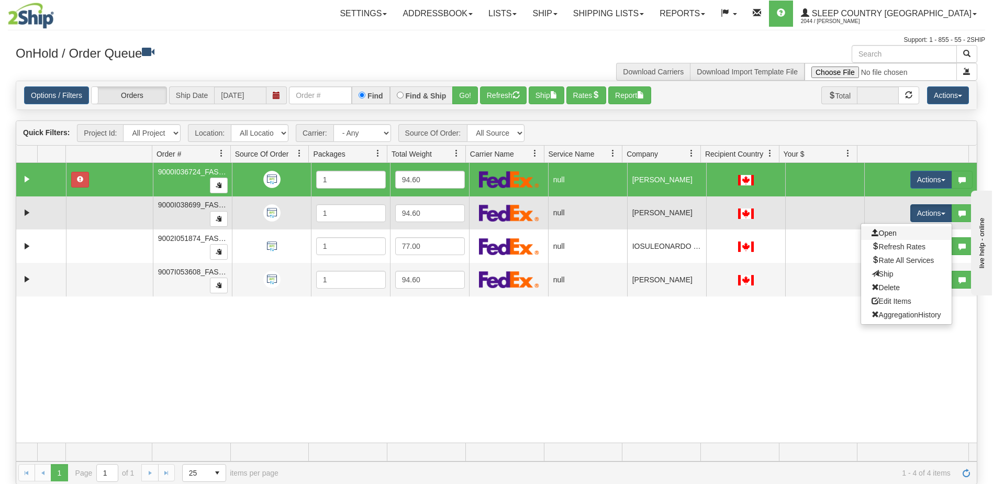
click at [904, 233] on link "Open" at bounding box center [906, 233] width 91 height 14
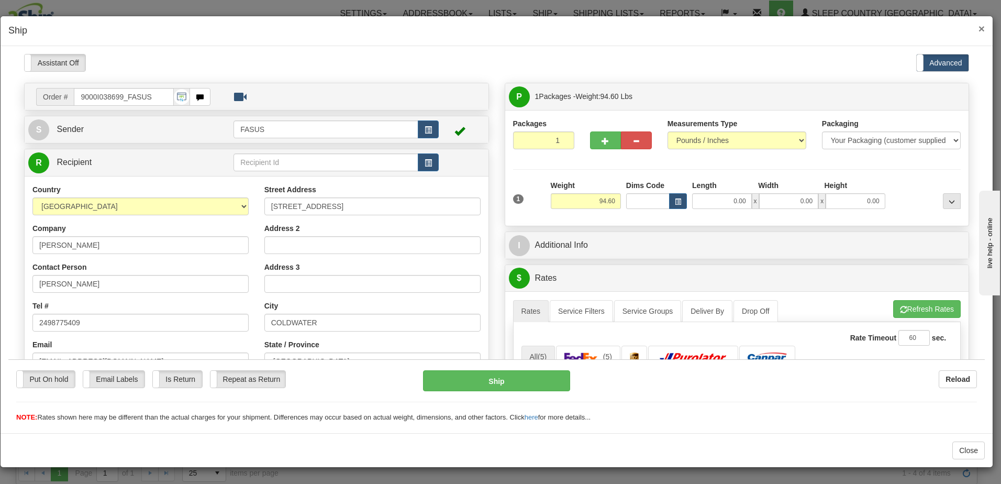
click at [982, 28] on span "×" at bounding box center [981, 29] width 6 height 12
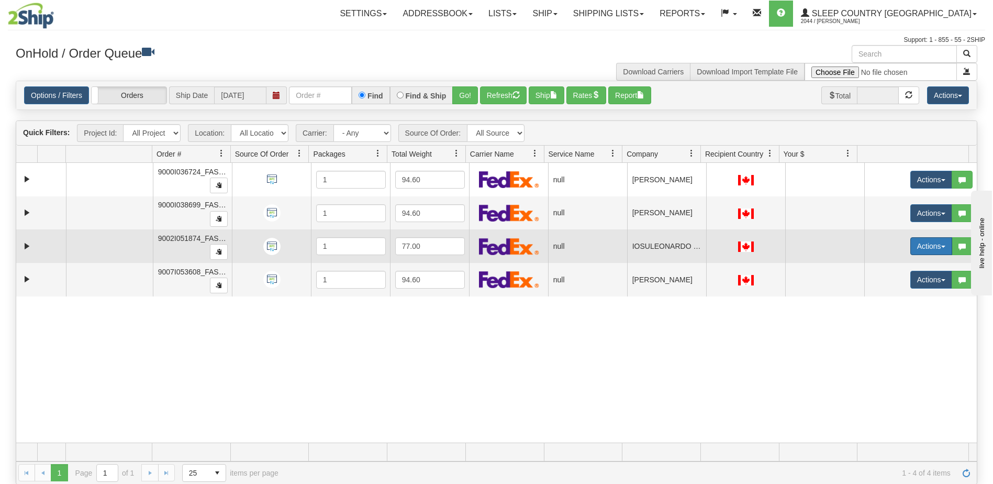
click at [919, 247] on button "Actions" at bounding box center [931, 246] width 42 height 18
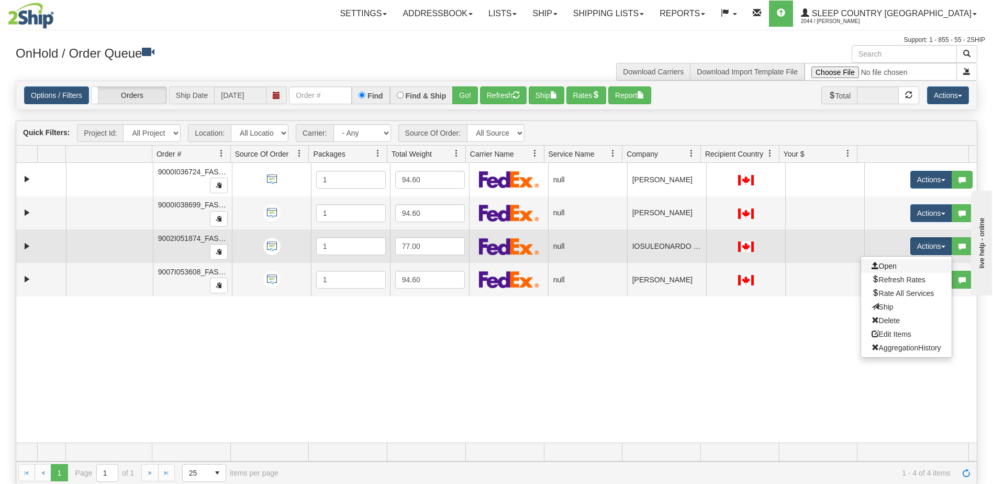
click at [898, 264] on link "Open" at bounding box center [906, 266] width 91 height 14
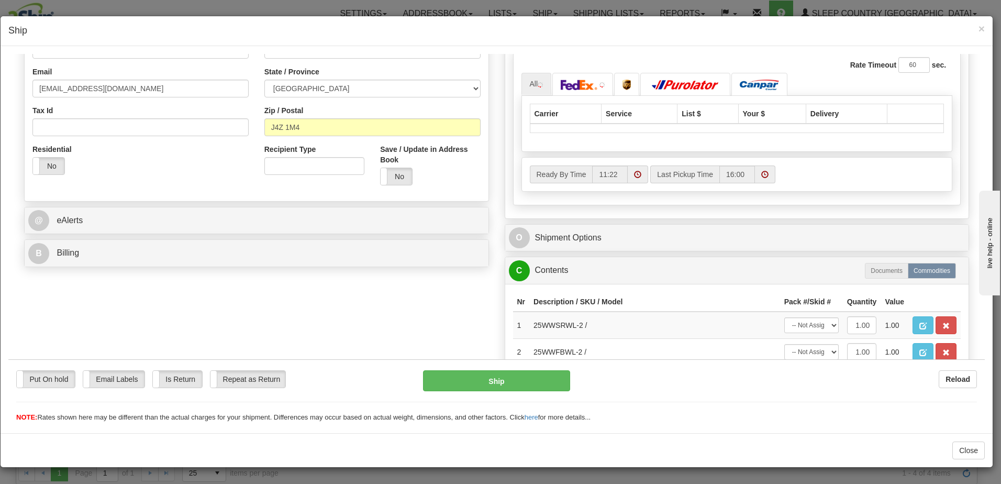
scroll to position [262, 0]
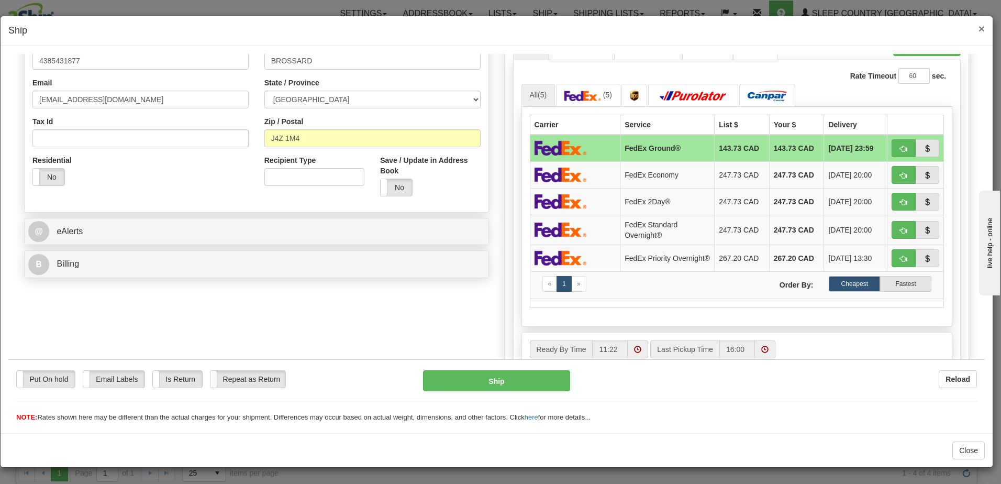
click at [984, 29] on span "×" at bounding box center [981, 29] width 6 height 12
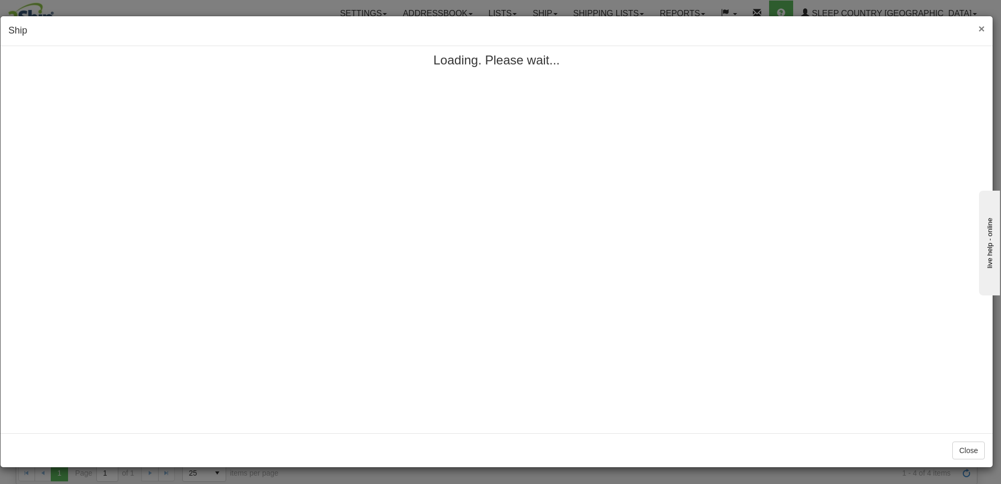
scroll to position [0, 0]
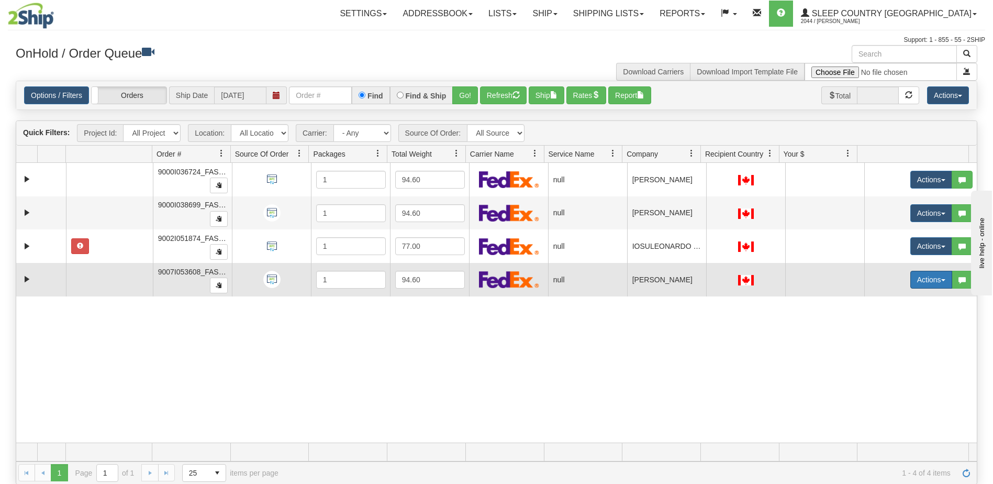
click at [929, 281] on button "Actions" at bounding box center [931, 280] width 42 height 18
click at [886, 299] on span "Open" at bounding box center [884, 299] width 25 height 8
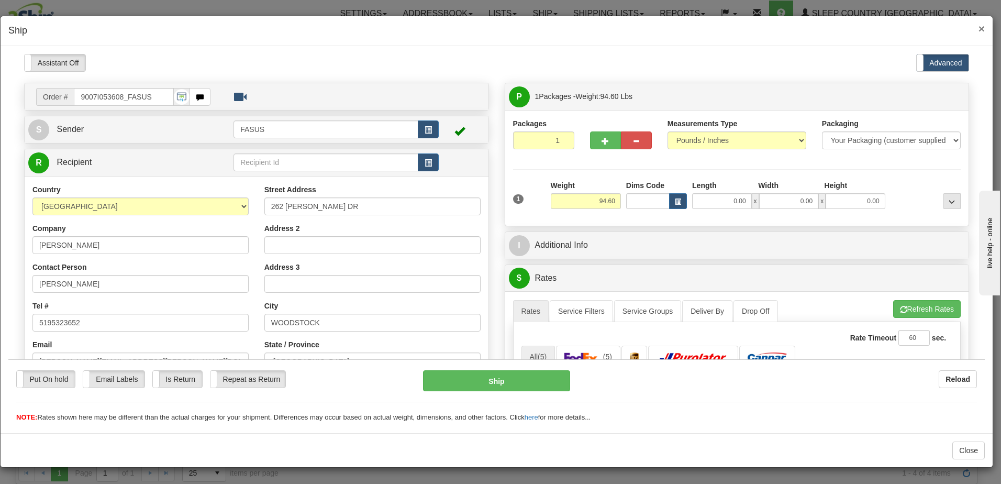
click at [984, 27] on span "×" at bounding box center [981, 29] width 6 height 12
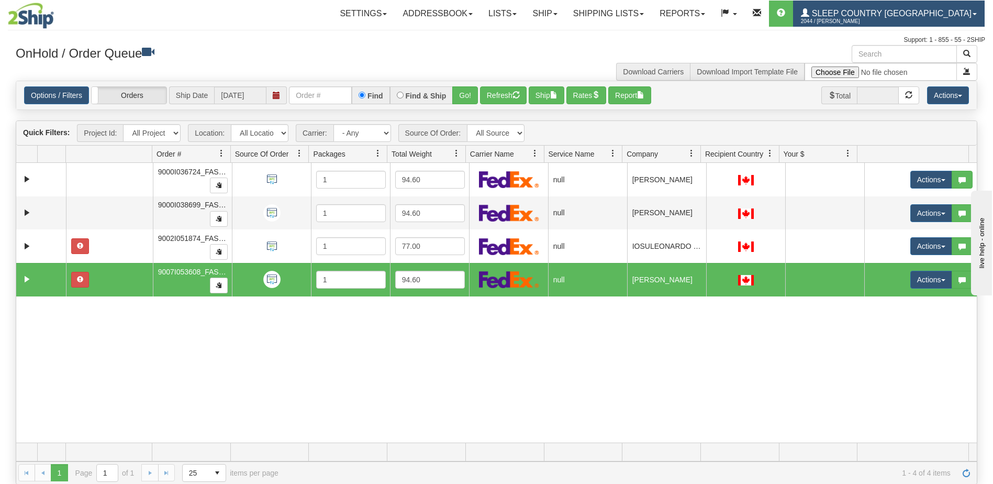
click at [892, 15] on span "Sleep Country [GEOGRAPHIC_DATA]" at bounding box center [890, 13] width 162 height 9
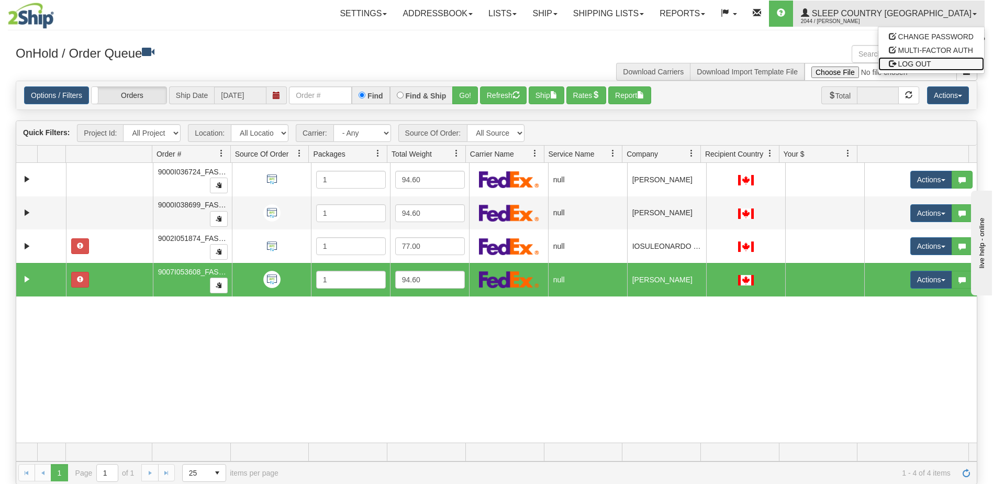
click at [919, 64] on span "LOG OUT" at bounding box center [914, 64] width 33 height 8
